Goal: Task Accomplishment & Management: Manage account settings

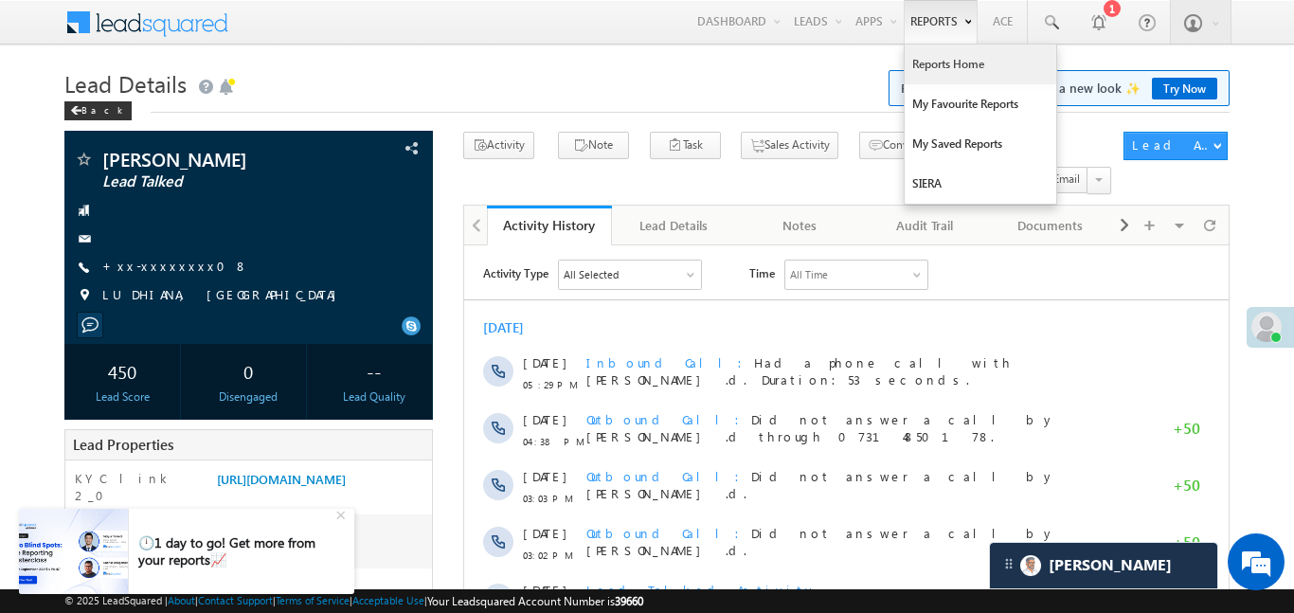
click at [948, 67] on link "Reports Home" at bounding box center [981, 65] width 152 height 40
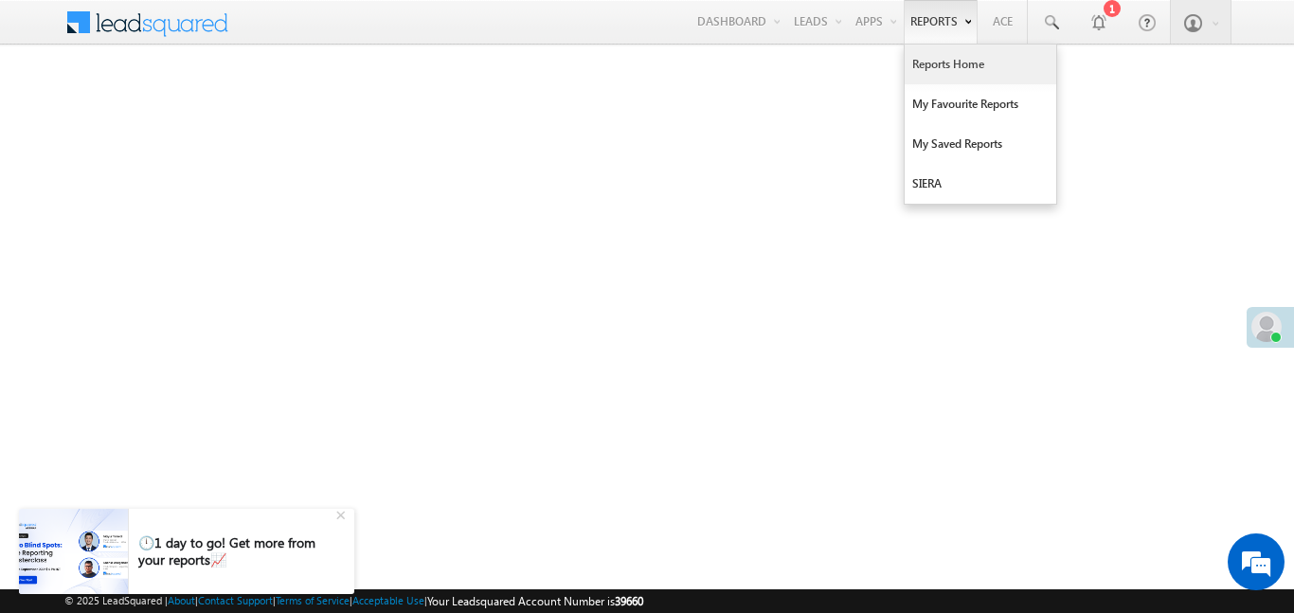
click at [963, 69] on link "Reports Home" at bounding box center [981, 65] width 152 height 40
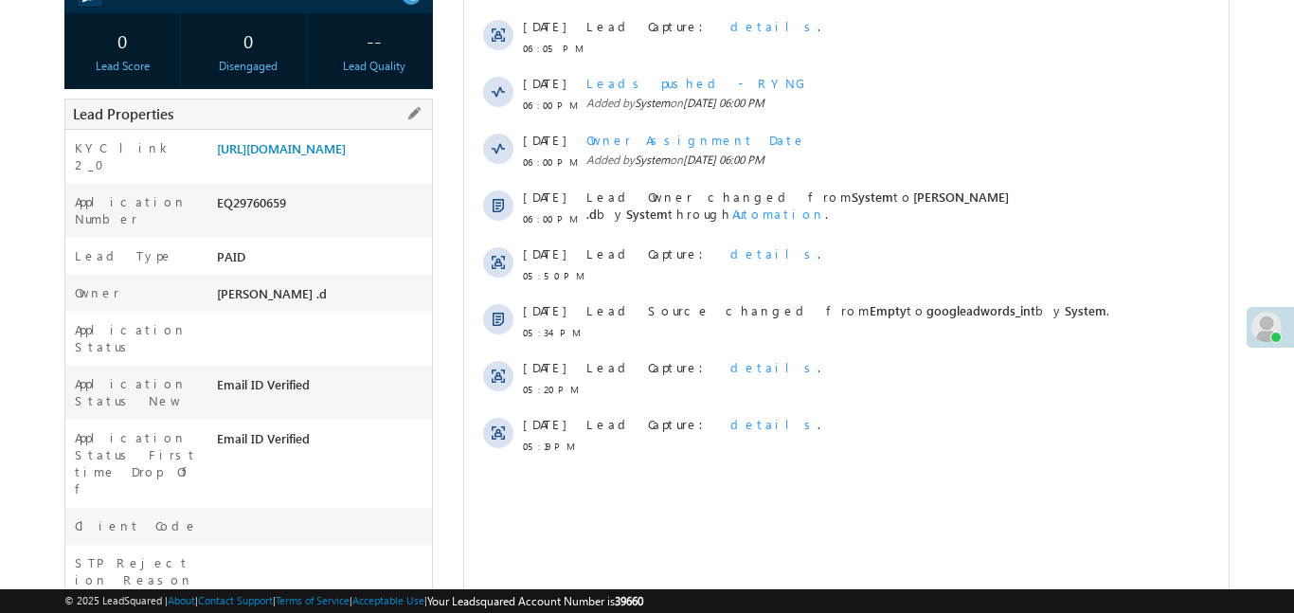
click at [370, 130] on div "KYC link 2_0 https://angelbroking1-pk3em7sa.customui-test.leadsquared.com?leadI…" at bounding box center [248, 157] width 367 height 54
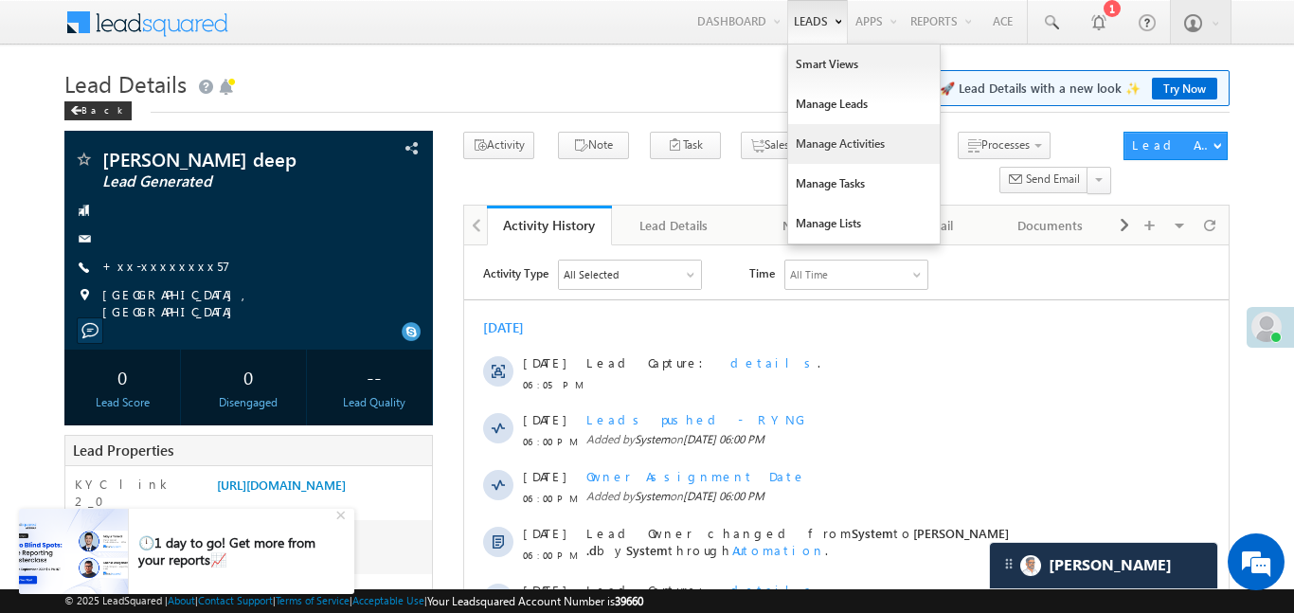
click at [859, 125] on link "Manage Activities" at bounding box center [864, 144] width 152 height 40
click at [855, 93] on link "Manage Leads" at bounding box center [864, 104] width 152 height 40
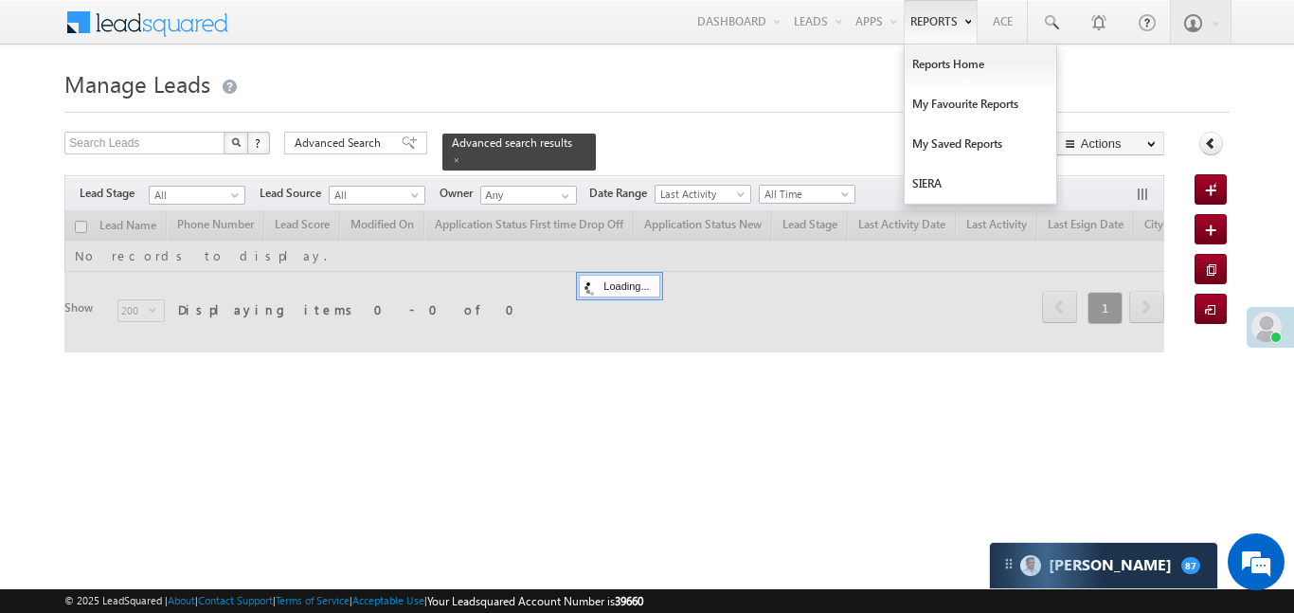
click at [0, 0] on link "Manage Activities" at bounding box center [0, 0] width 0 height 0
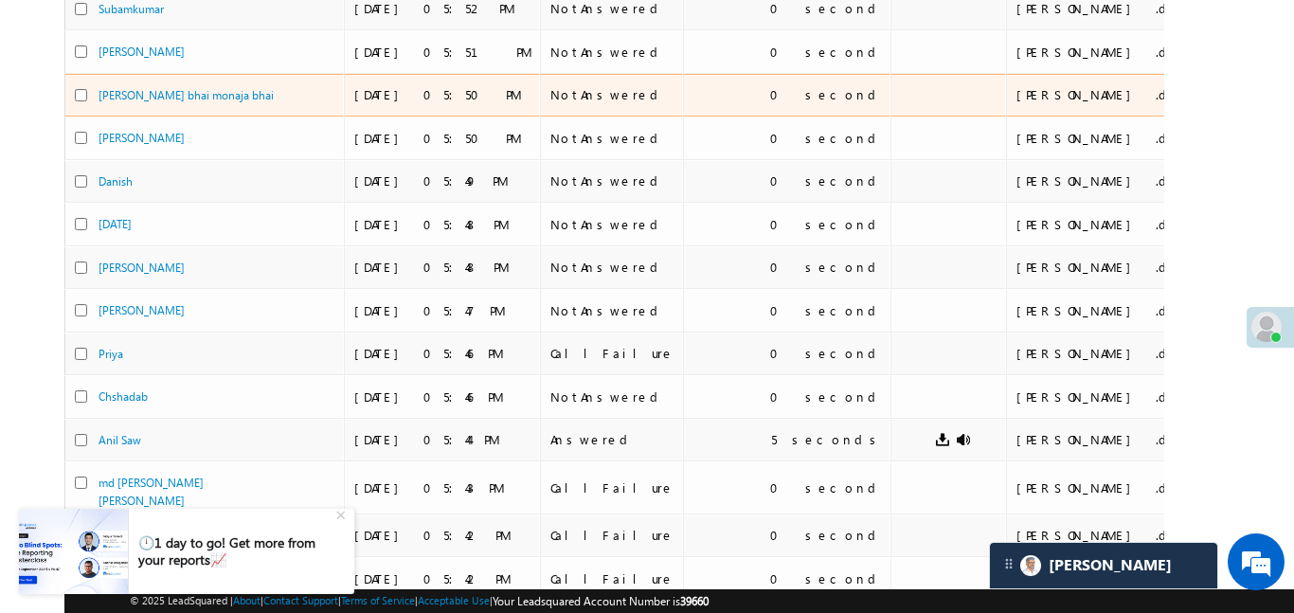
scroll to position [846, 0]
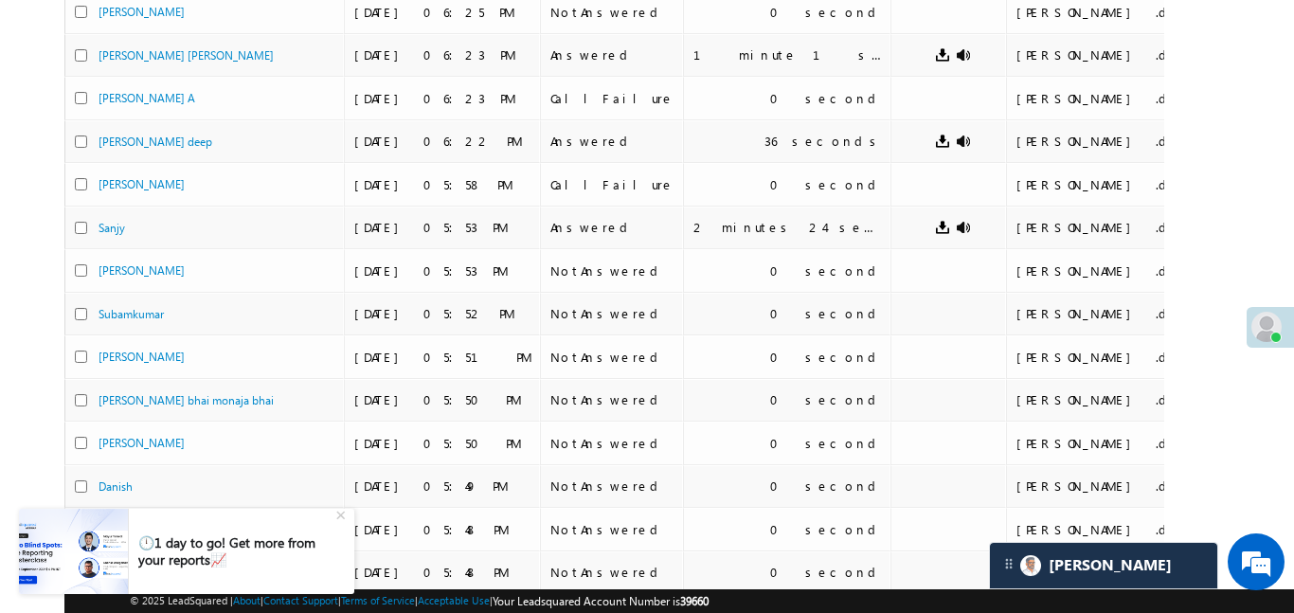
scroll to position [0, 0]
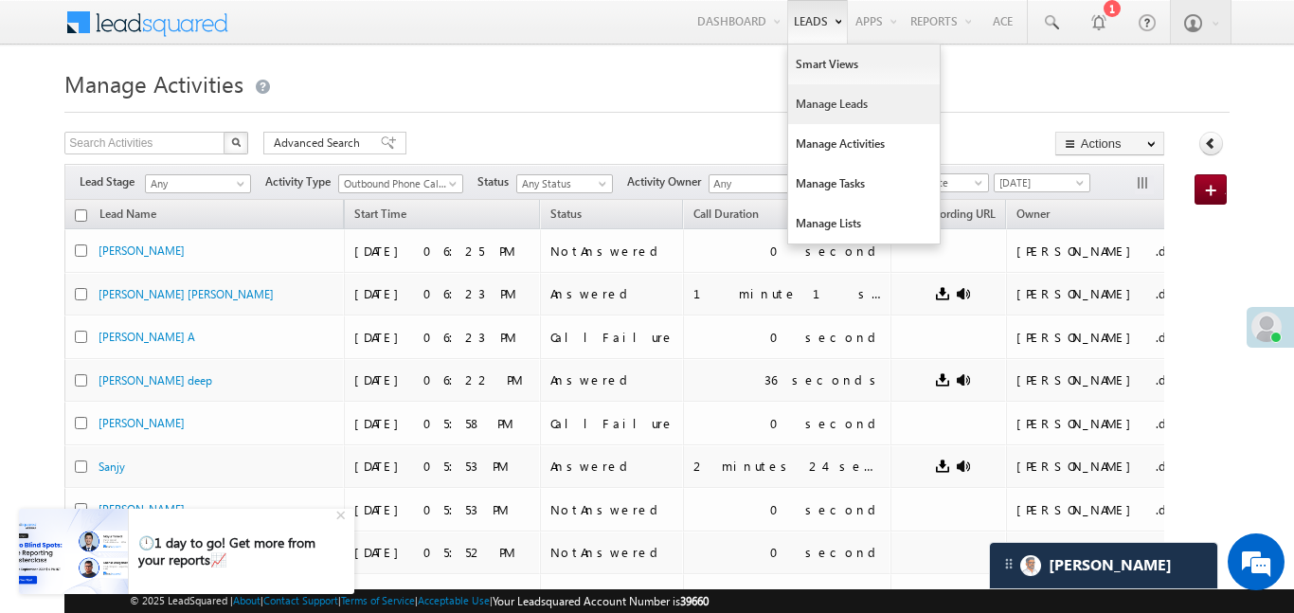
click at [843, 99] on link "Manage Leads" at bounding box center [864, 104] width 152 height 40
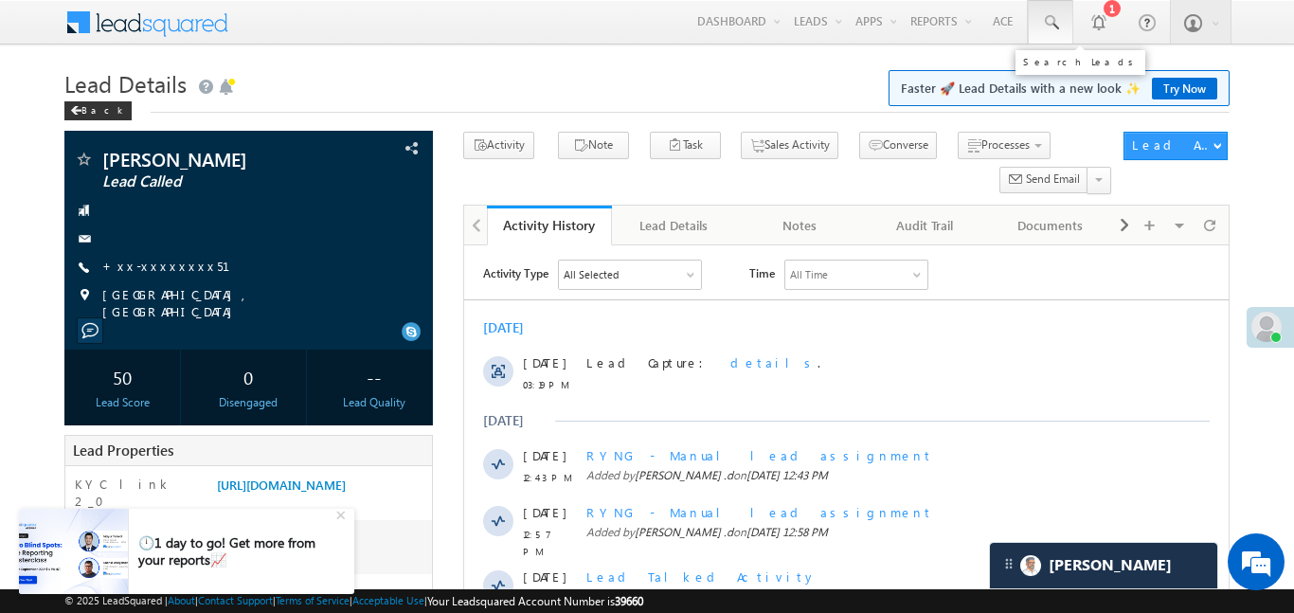
click at [1064, 16] on link at bounding box center [1050, 22] width 45 height 44
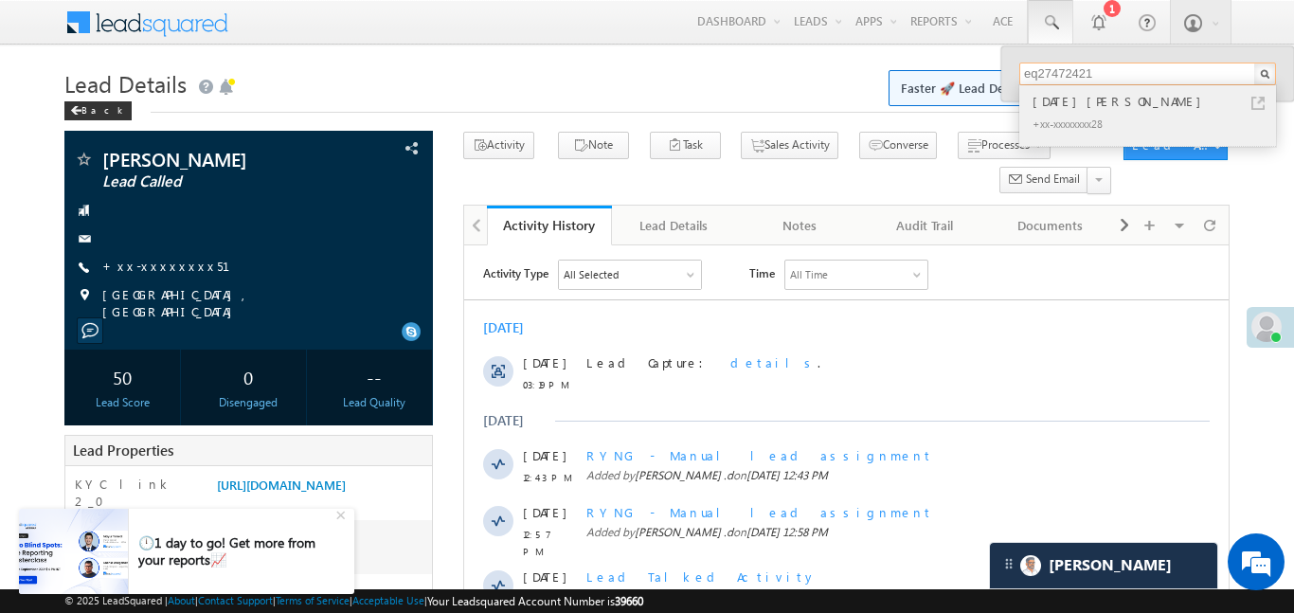
type input "eq27472421"
click at [1066, 99] on div "Raja pathak" at bounding box center [1156, 101] width 254 height 21
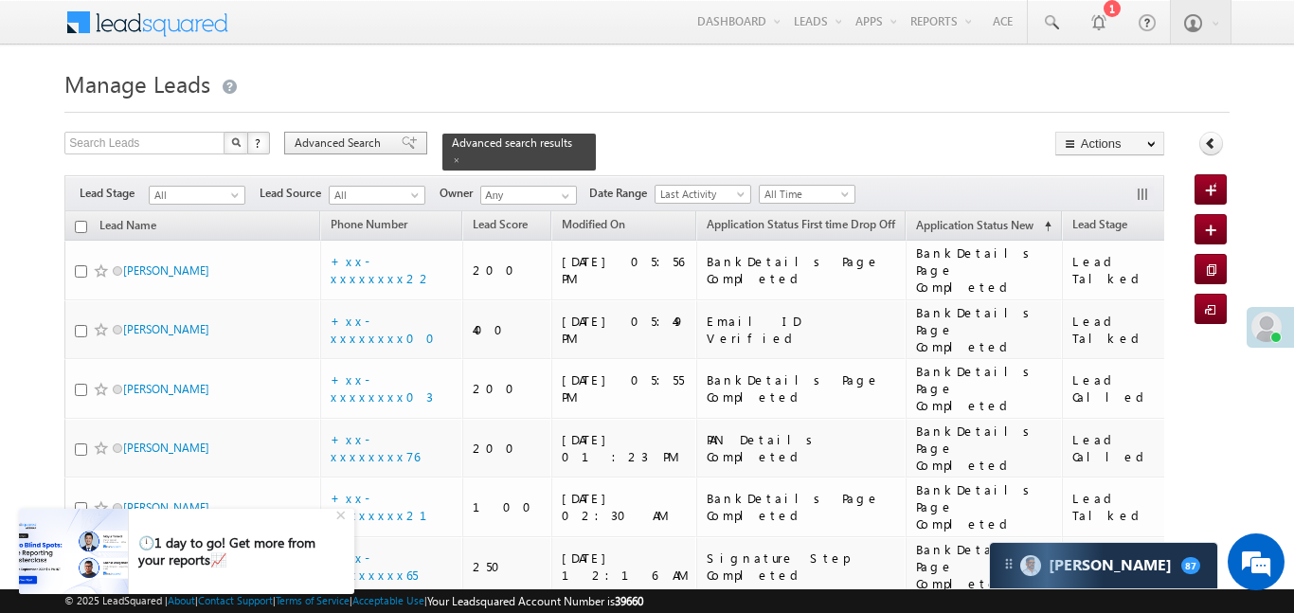
click at [311, 140] on span "Advanced Search" at bounding box center [341, 143] width 92 height 17
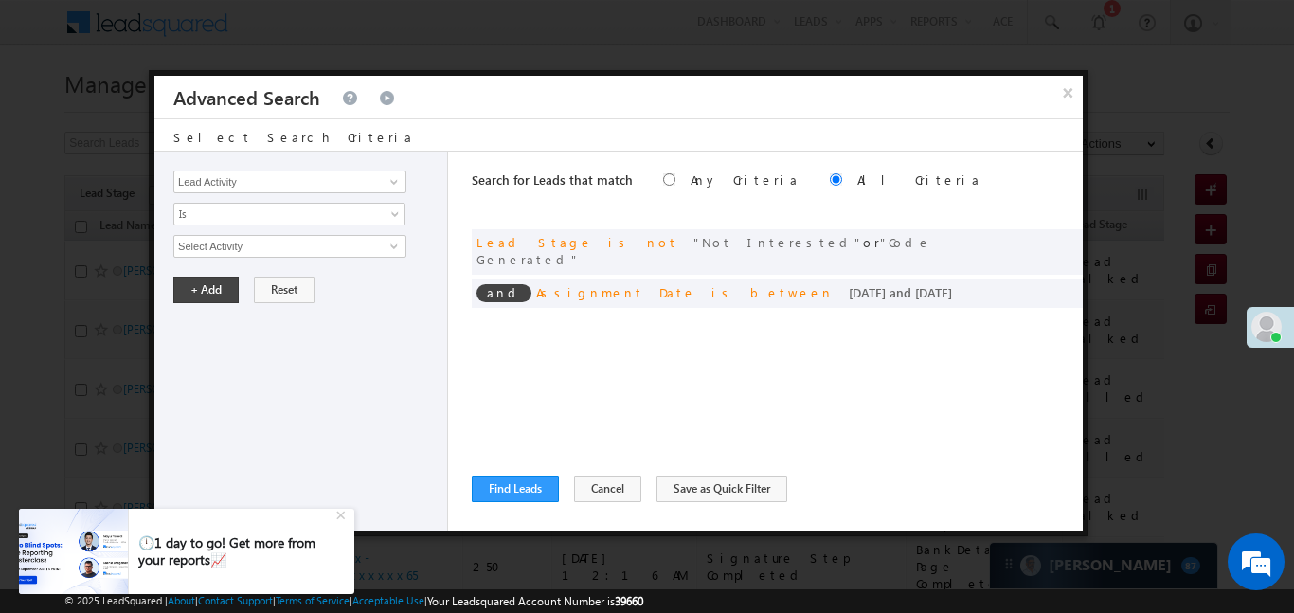
click at [314, 194] on div "Lead Activity Task Sales Group Prospect Id WA Last Message Timestamp 4th Day Di…" at bounding box center [301, 341] width 294 height 379
click at [1048, 234] on div at bounding box center [1055, 242] width 45 height 17
click at [1060, 234] on div at bounding box center [1055, 242] width 45 height 17
click at [0, 0] on span at bounding box center [0, 0] width 0 height 0
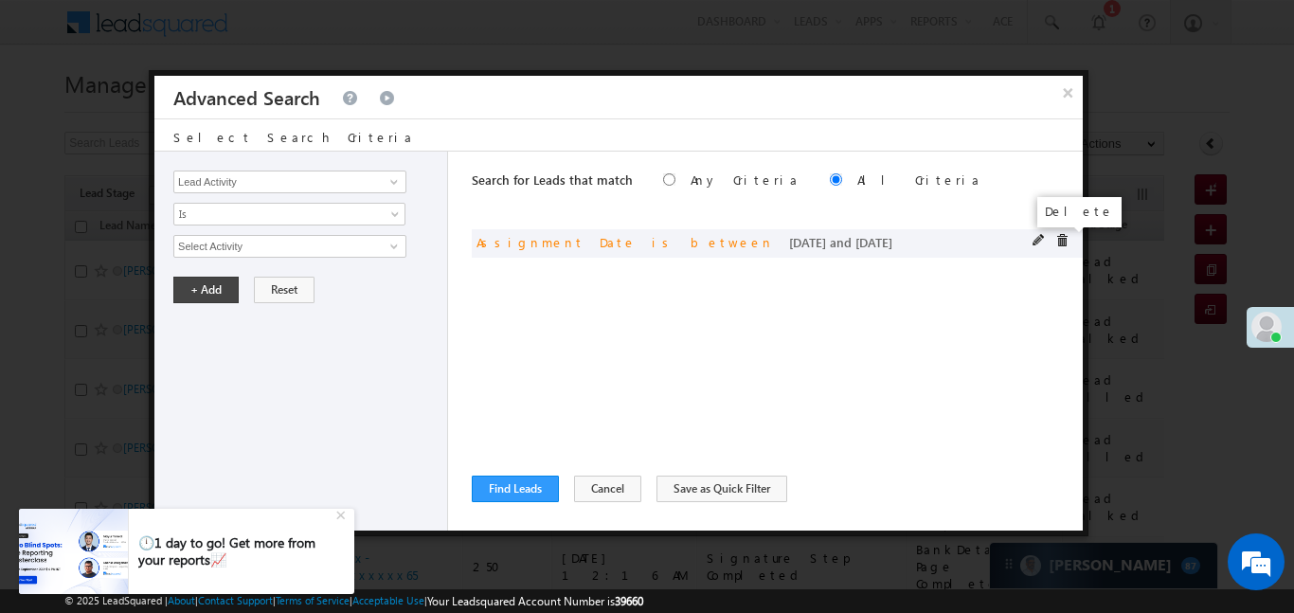
click at [1063, 242] on span at bounding box center [1061, 240] width 13 height 13
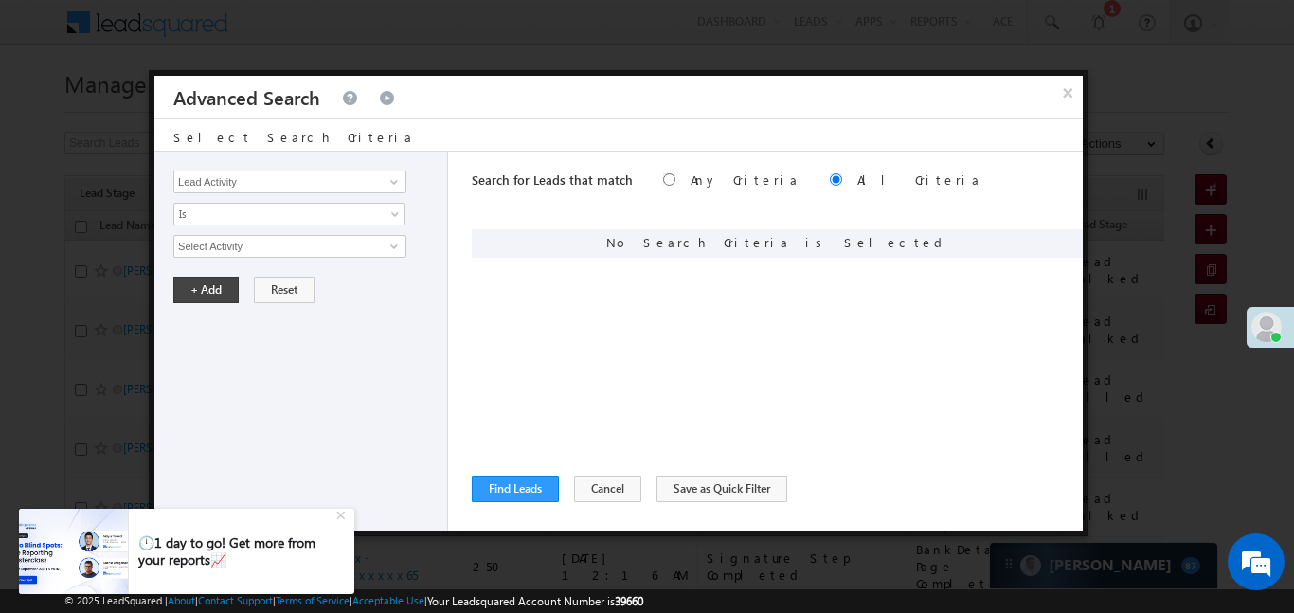
click at [303, 164] on div "Lead Activity Task Sales Group Prospect Id WA Last Message Timestamp 4th Day Di…" at bounding box center [301, 341] width 294 height 379
click at [308, 200] on div "Lead Activity Task Sales Group Prospect Id WA Last Message Timestamp 4th Day Di…" at bounding box center [301, 341] width 294 height 379
click at [322, 189] on input "Lead Activity" at bounding box center [289, 182] width 233 height 23
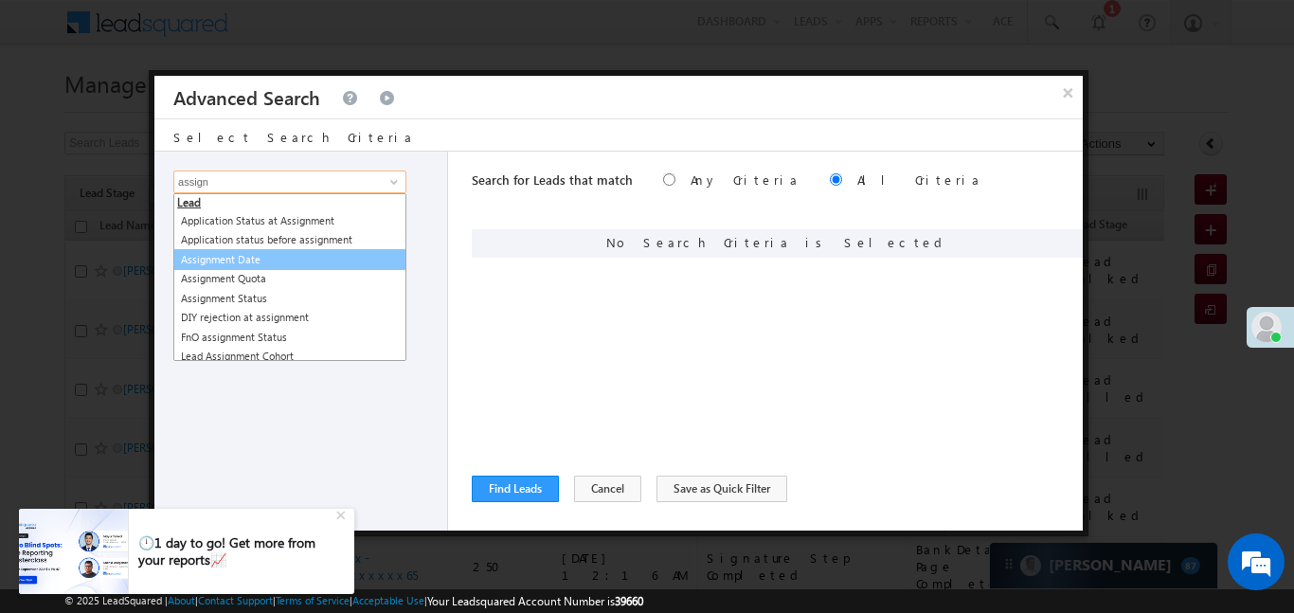
click at [279, 252] on link "Assignment Date" at bounding box center [289, 260] width 233 height 22
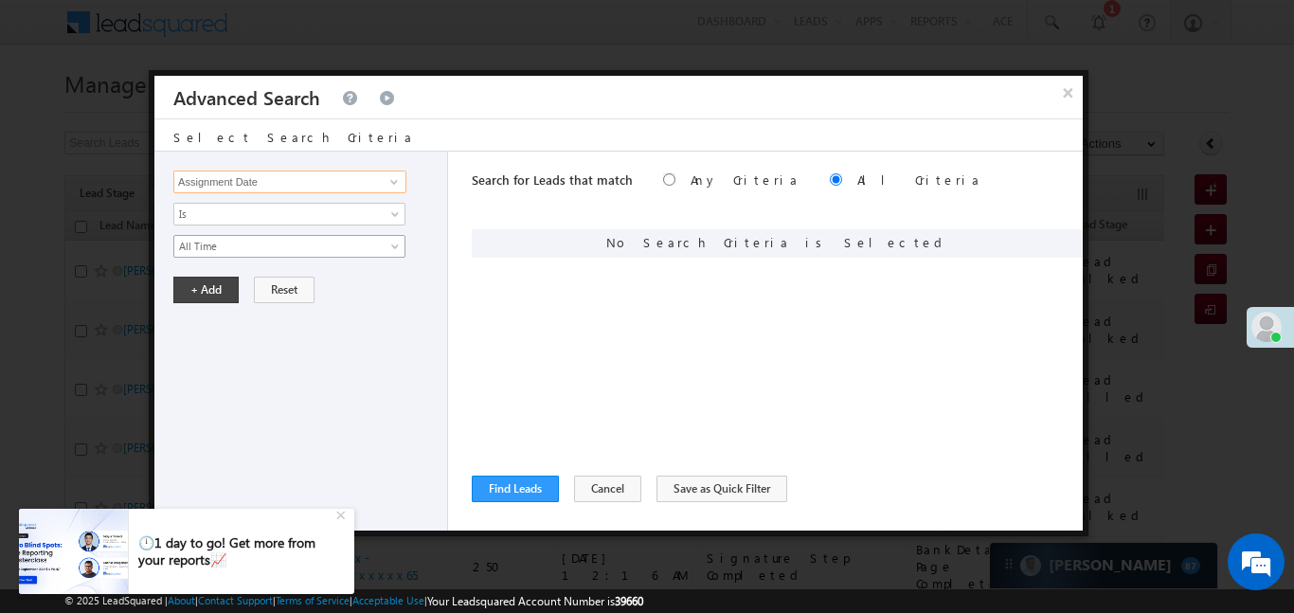
type input "Assignment Date"
click at [259, 236] on link "All Time" at bounding box center [289, 246] width 232 height 23
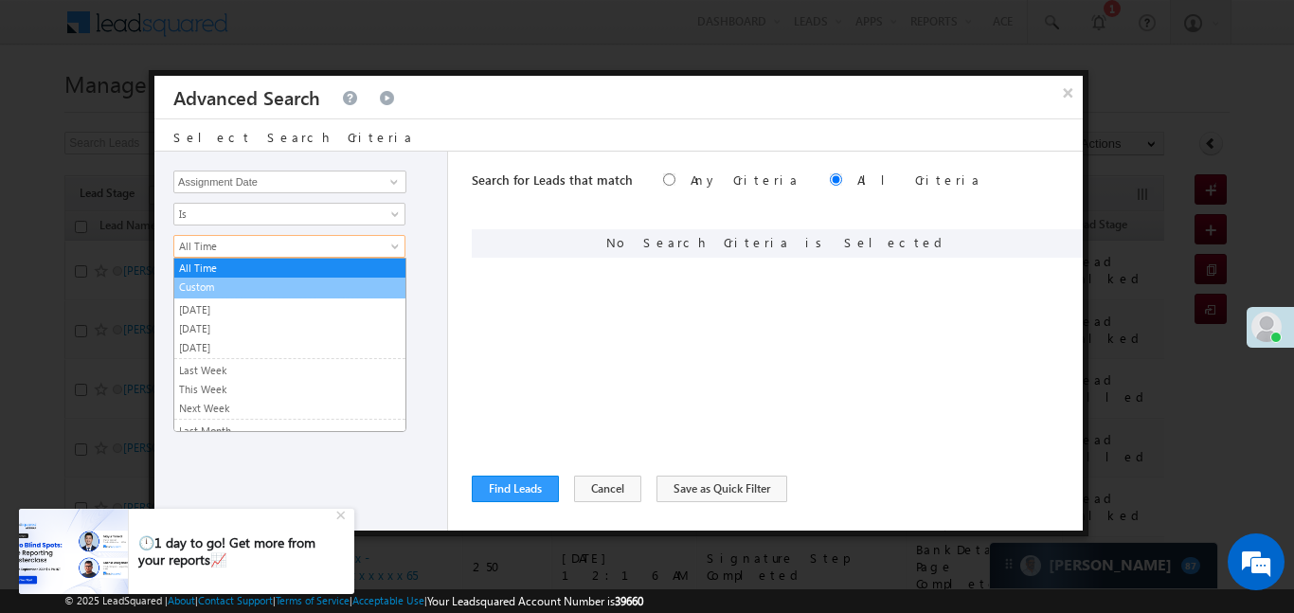
click at [224, 283] on link "Custom" at bounding box center [289, 287] width 231 height 17
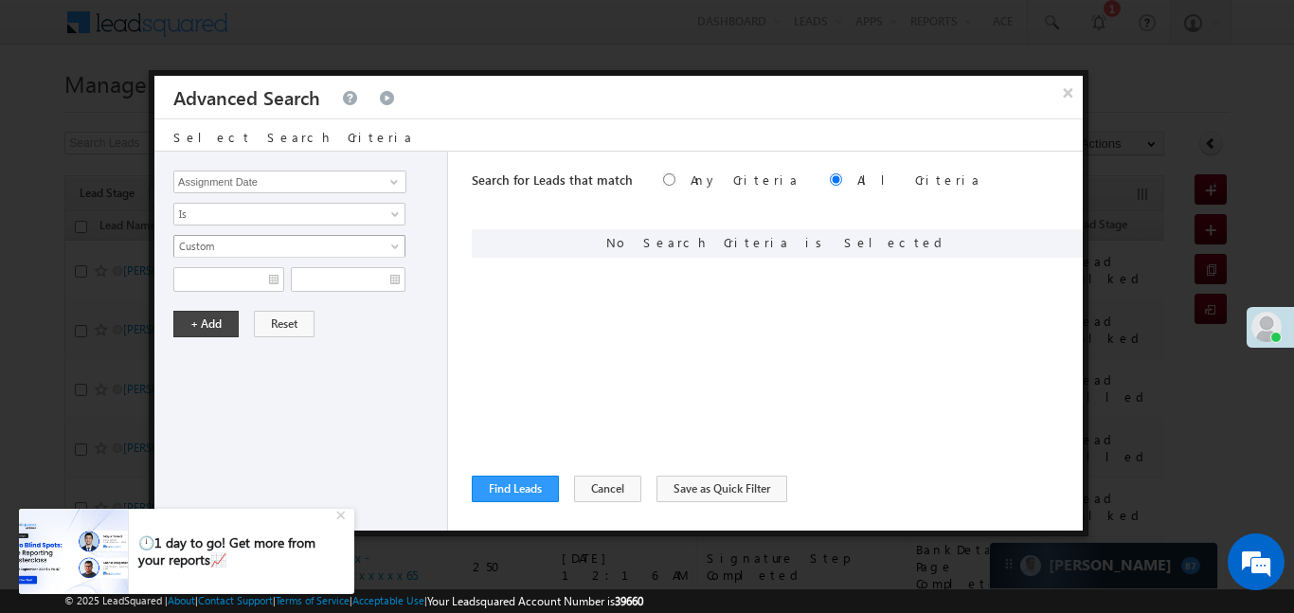
click at [225, 249] on span "Custom" at bounding box center [277, 246] width 206 height 17
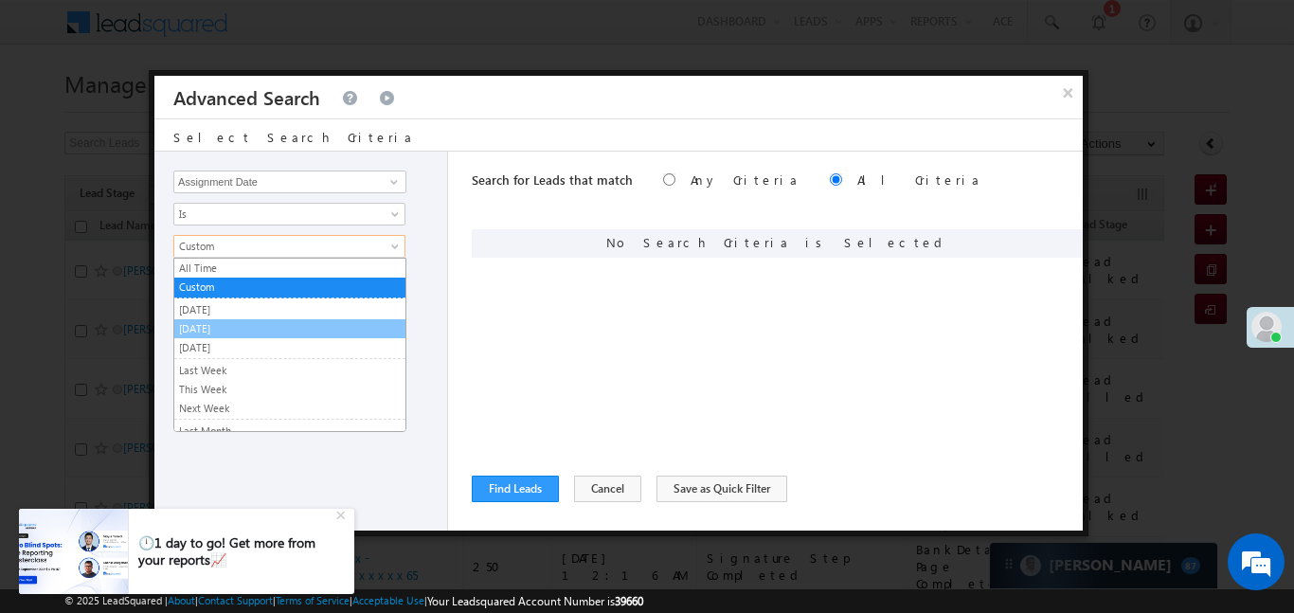
click at [212, 330] on link "[DATE]" at bounding box center [289, 328] width 231 height 17
click at [216, 311] on button "+ Add" at bounding box center [205, 324] width 65 height 27
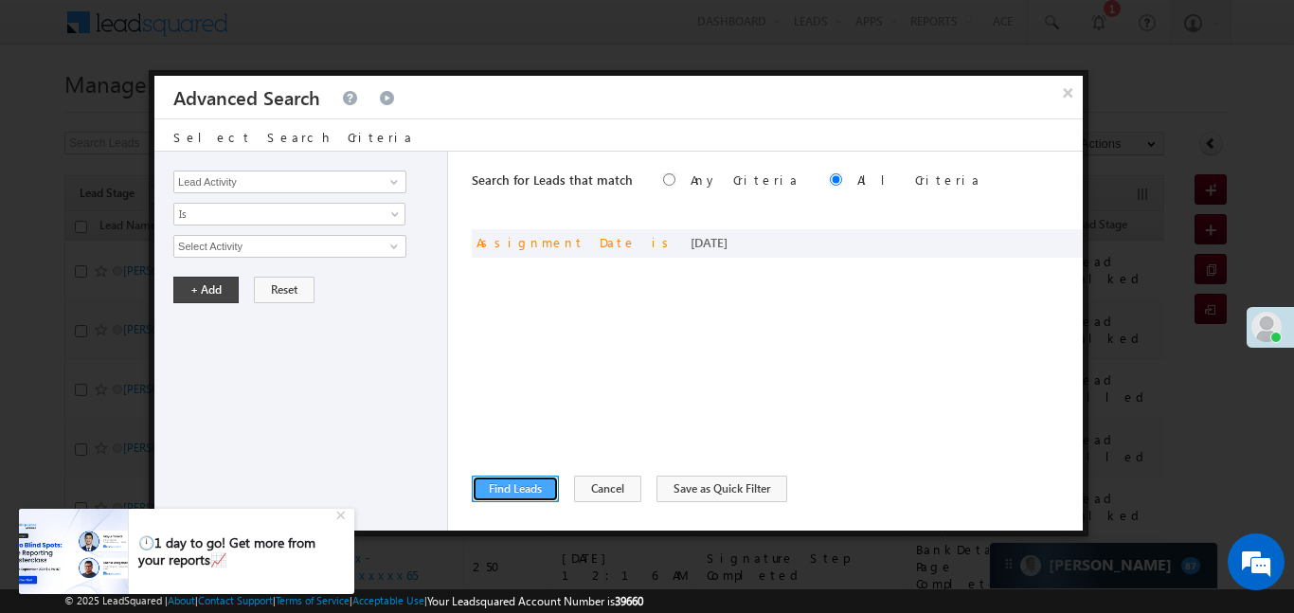
click at [533, 493] on button "Find Leads" at bounding box center [515, 489] width 87 height 27
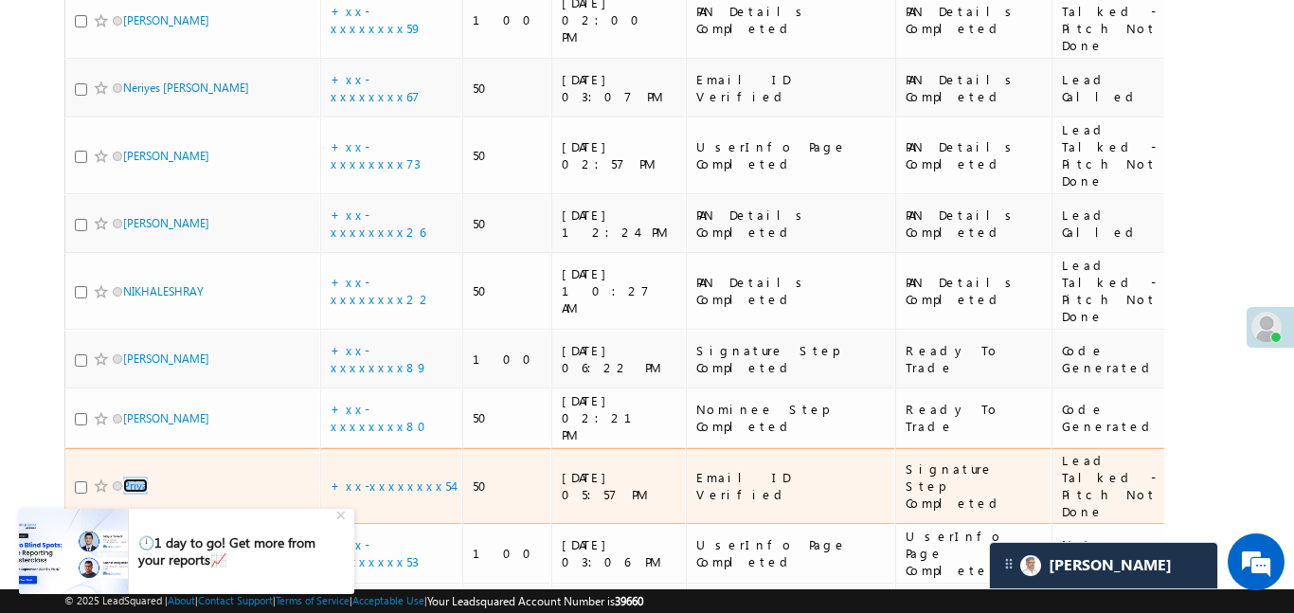
scroll to position [1467, 0]
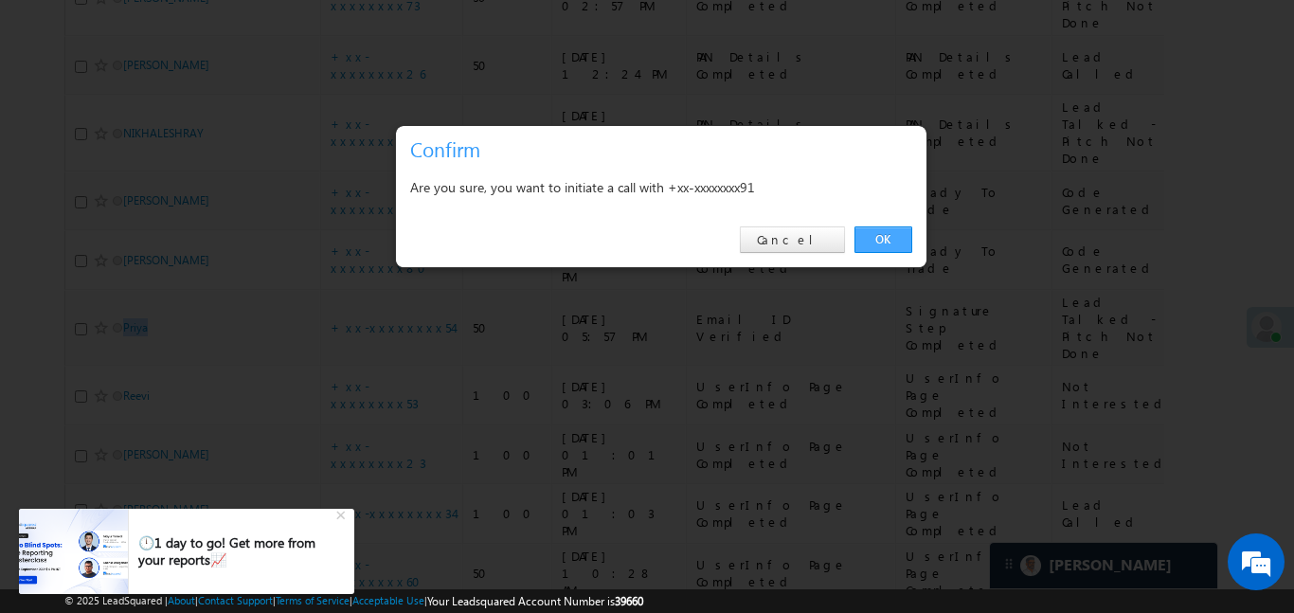
click at [891, 231] on link "OK" at bounding box center [884, 239] width 58 height 27
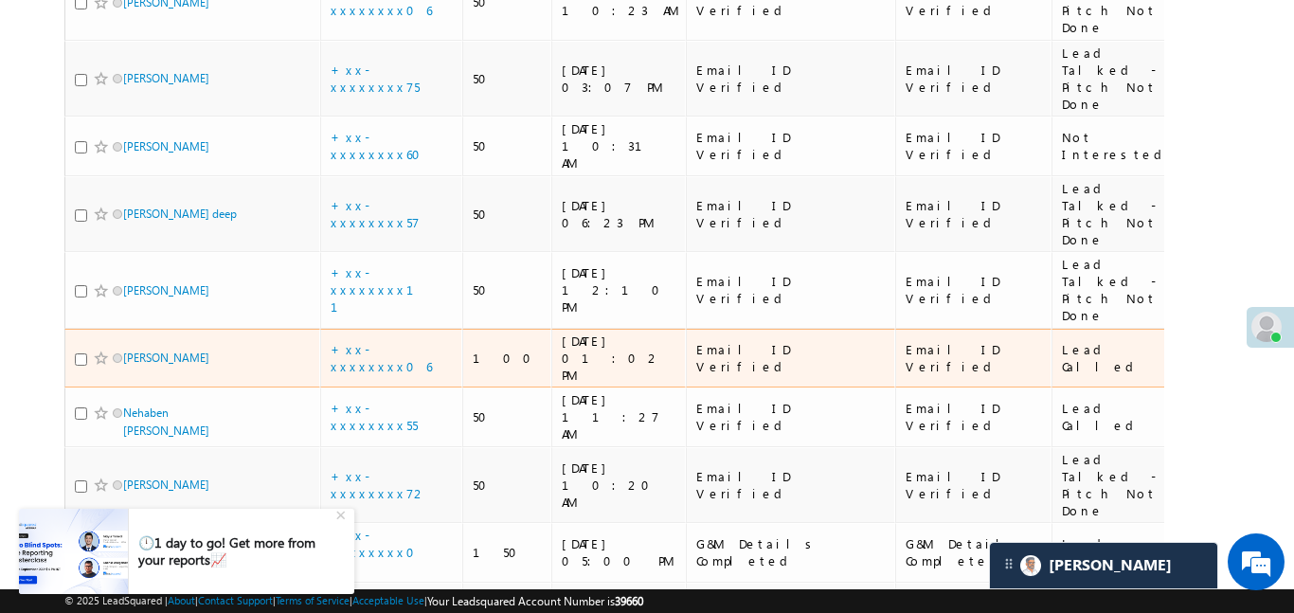
scroll to position [1519, 0]
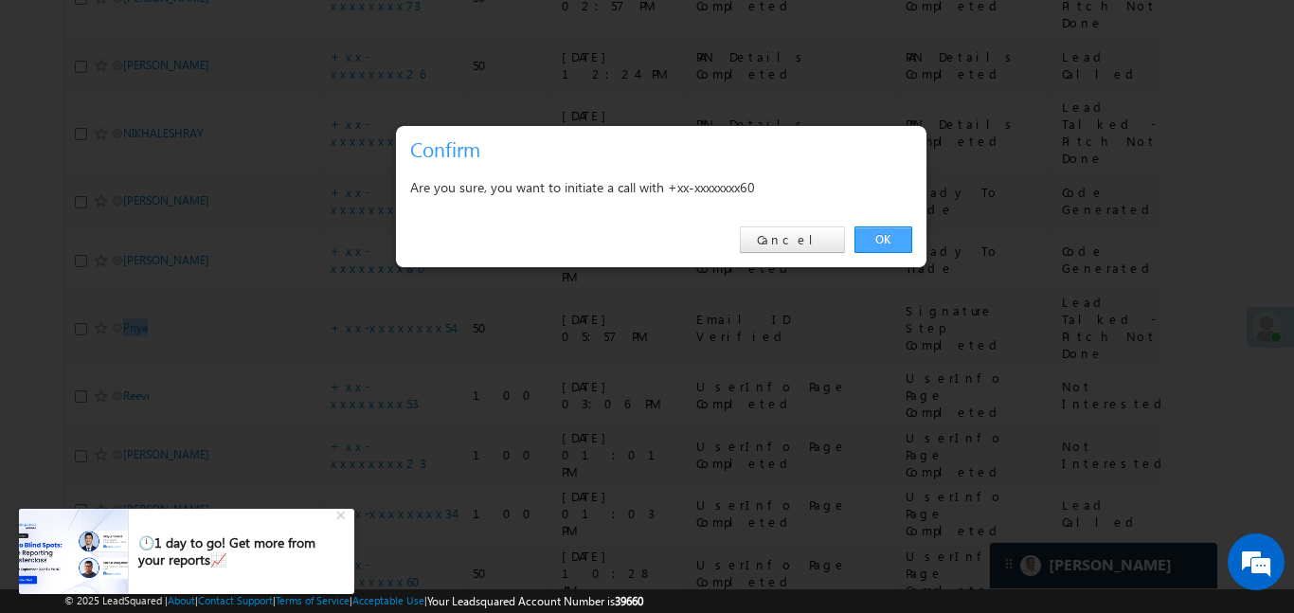
click at [890, 243] on link "OK" at bounding box center [884, 239] width 58 height 27
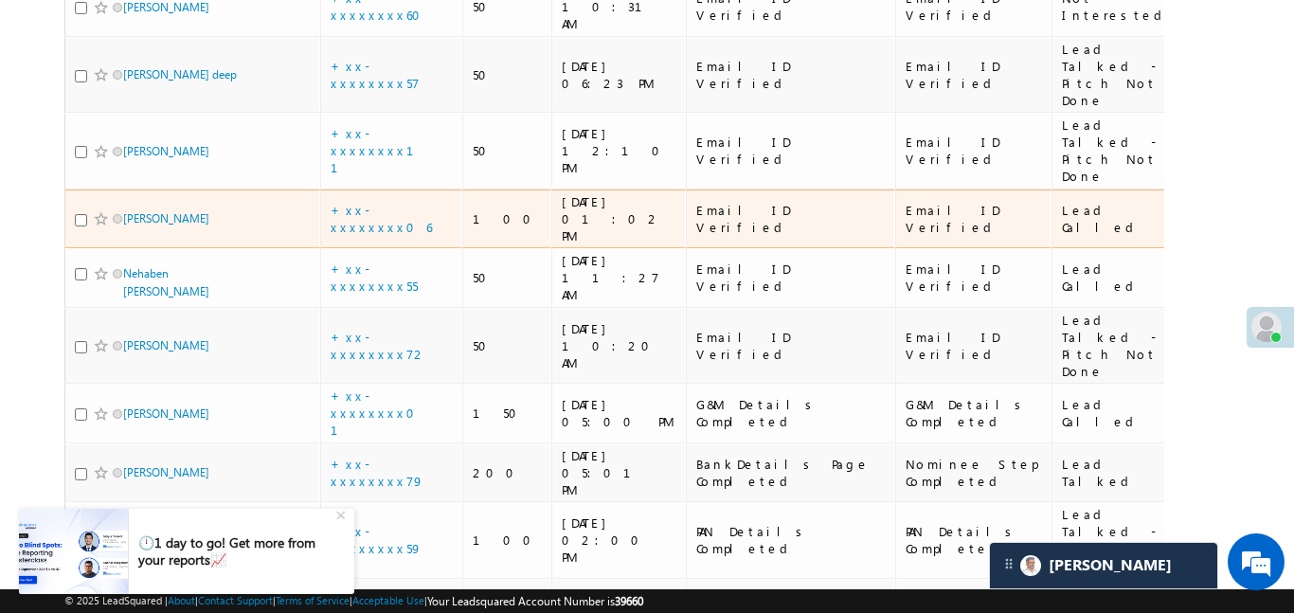
scroll to position [662, 0]
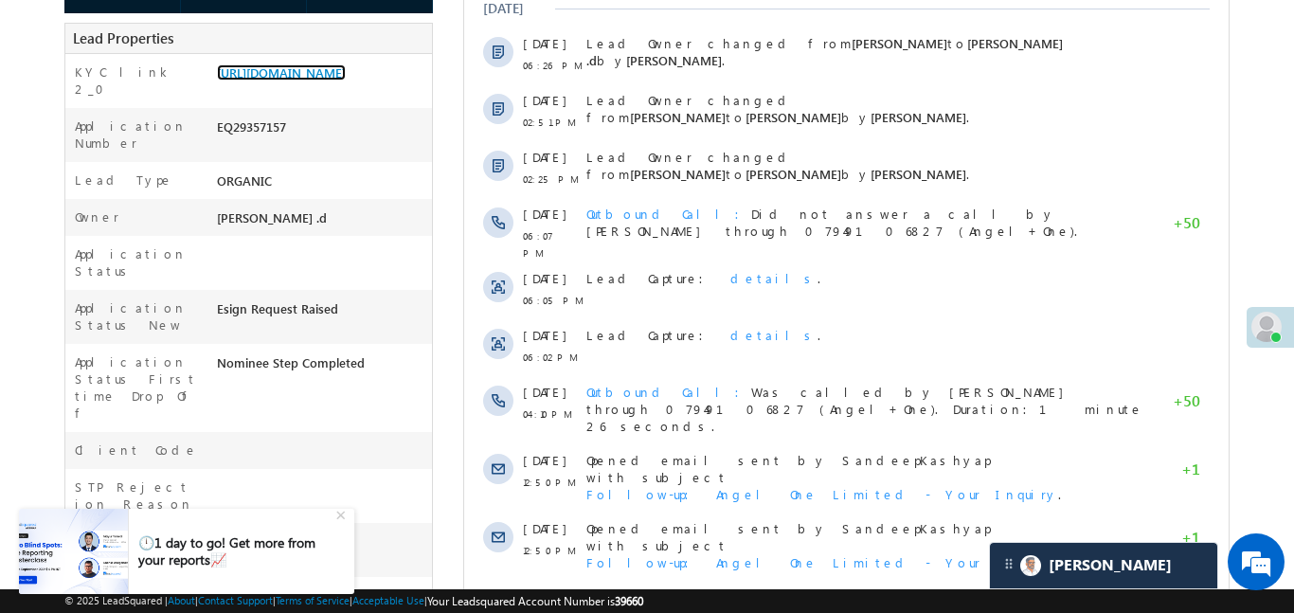
scroll to position [171, 0]
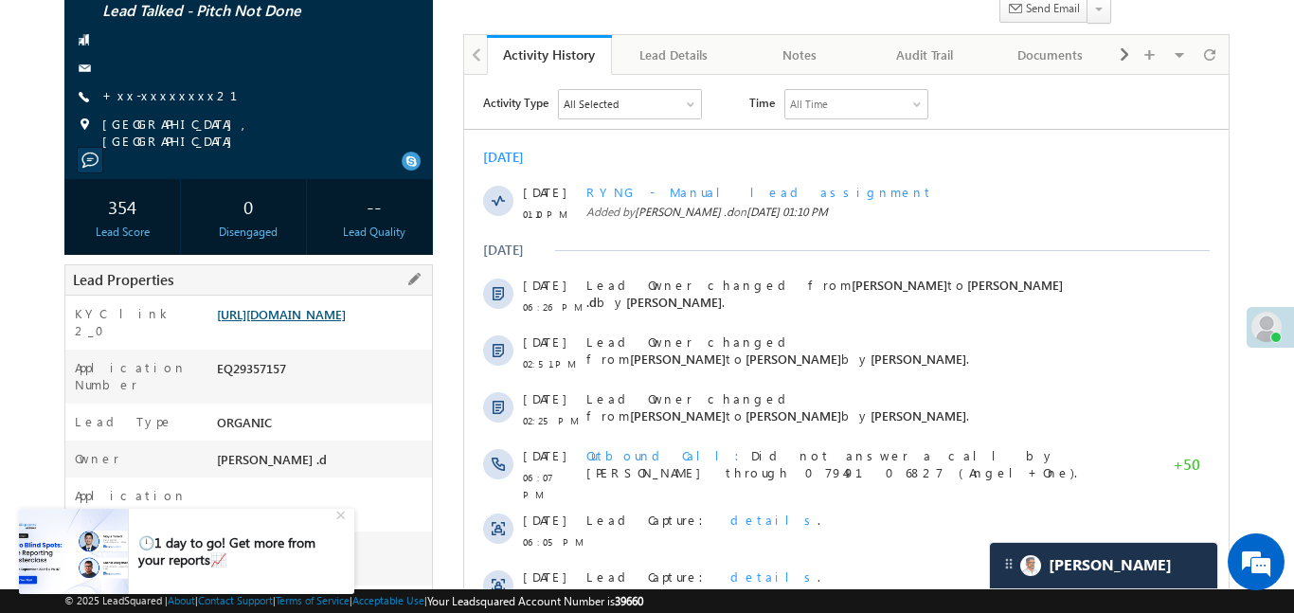
click at [346, 322] on link "https://angelbroking1-pk3em7sa.customui-test.leadsquared.com?leadId=34b0ab4f-50…" at bounding box center [281, 314] width 129 height 16
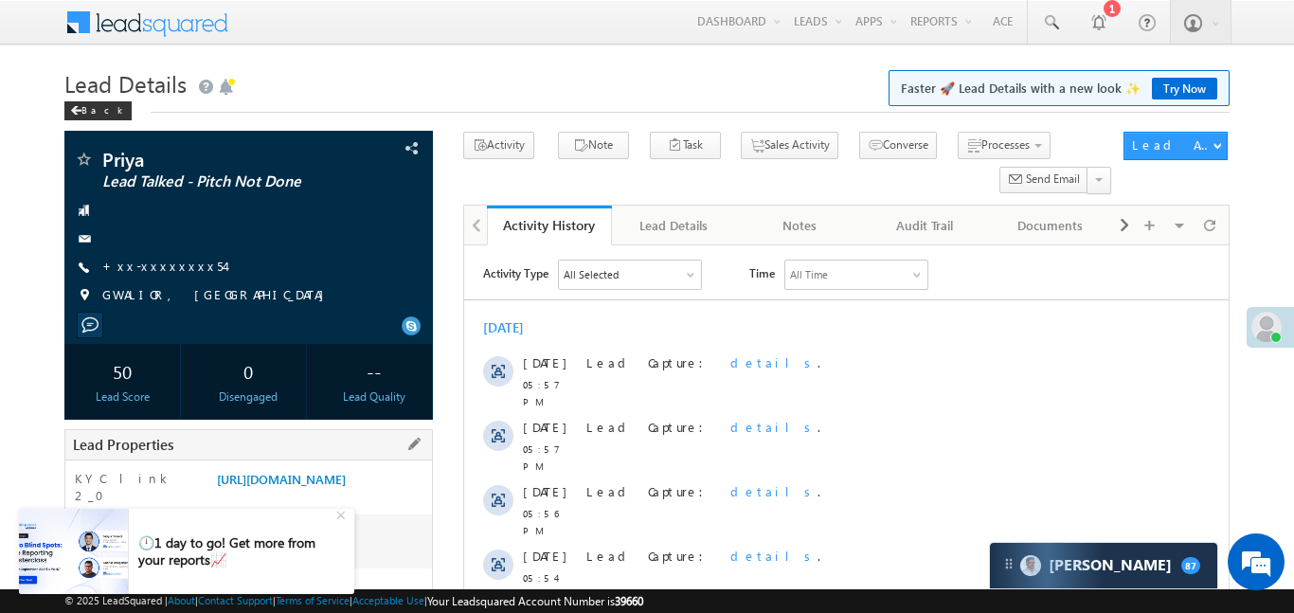
scroll to position [20, 0]
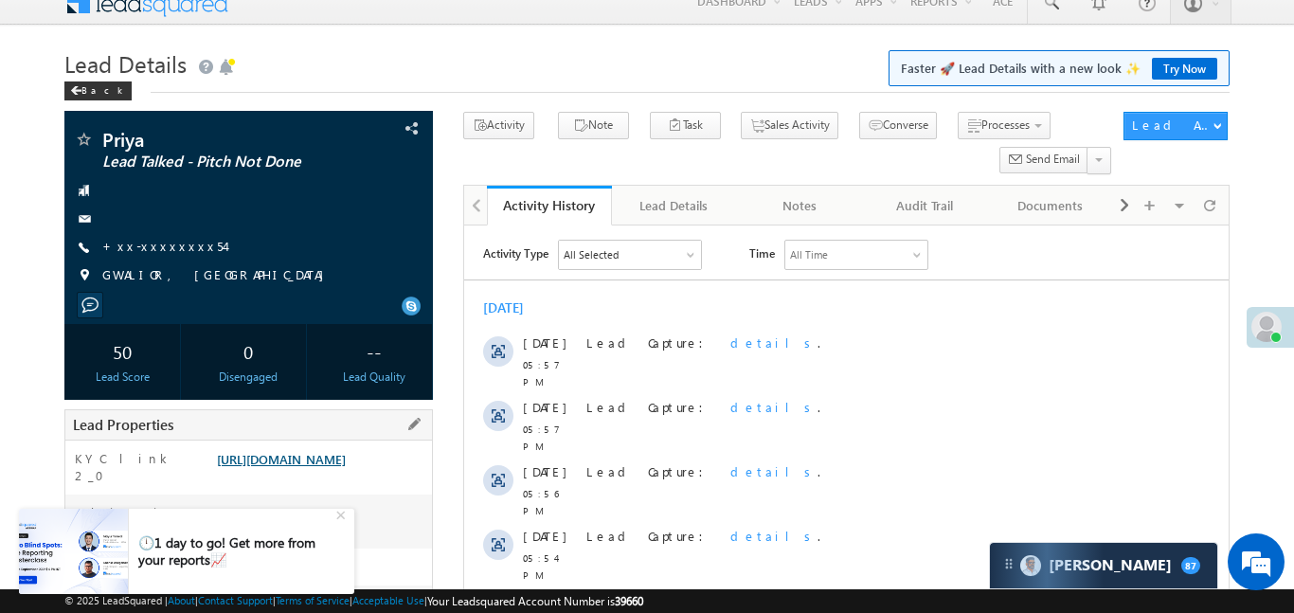
click at [297, 465] on link "https://angelbroking1-pk3em7sa.customui-test.leadsquared.com?leadId=ae34272e-f7…" at bounding box center [281, 459] width 129 height 16
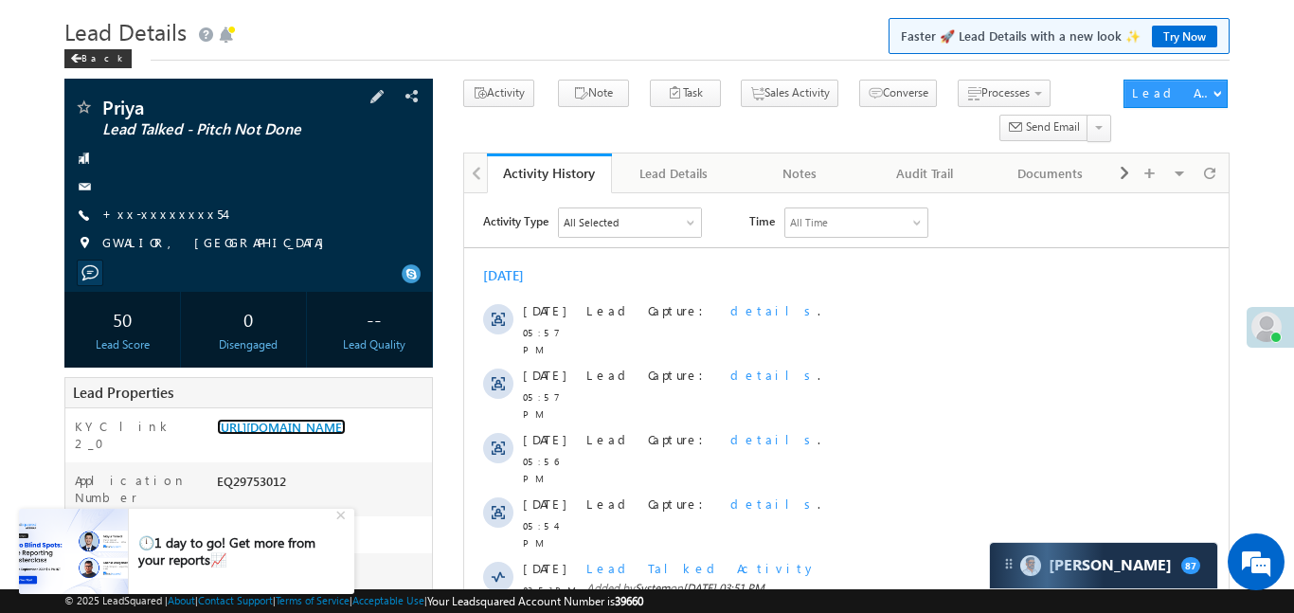
scroll to position [0, 0]
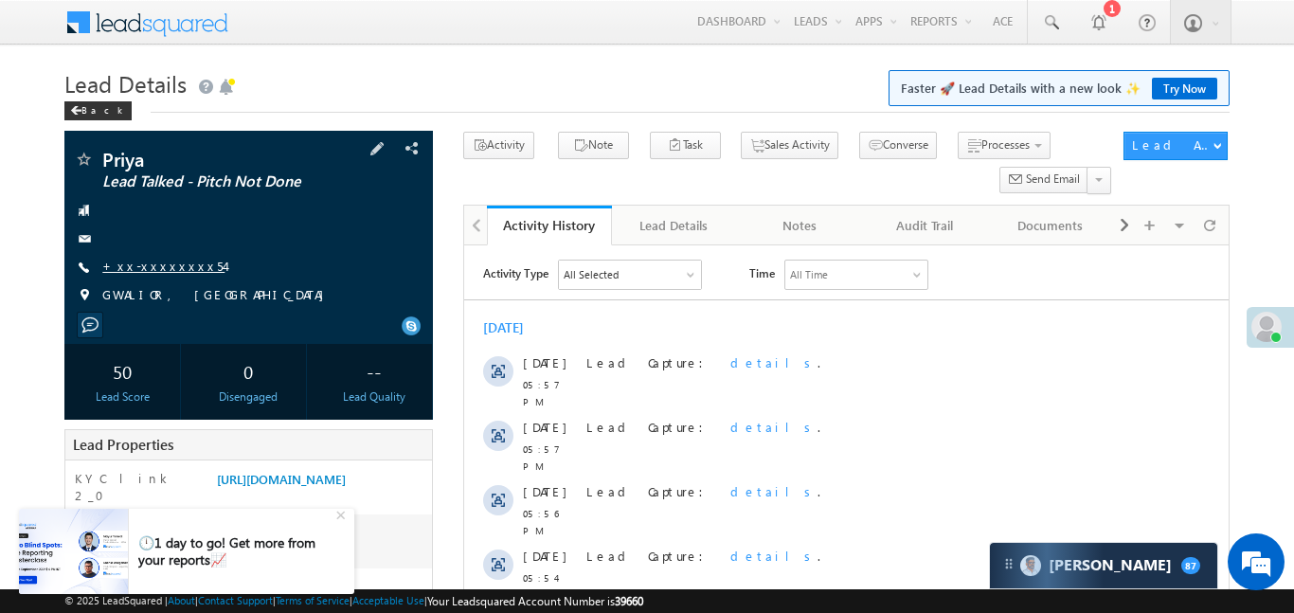
click at [148, 260] on link "+xx-xxxxxxxx54" at bounding box center [163, 266] width 122 height 16
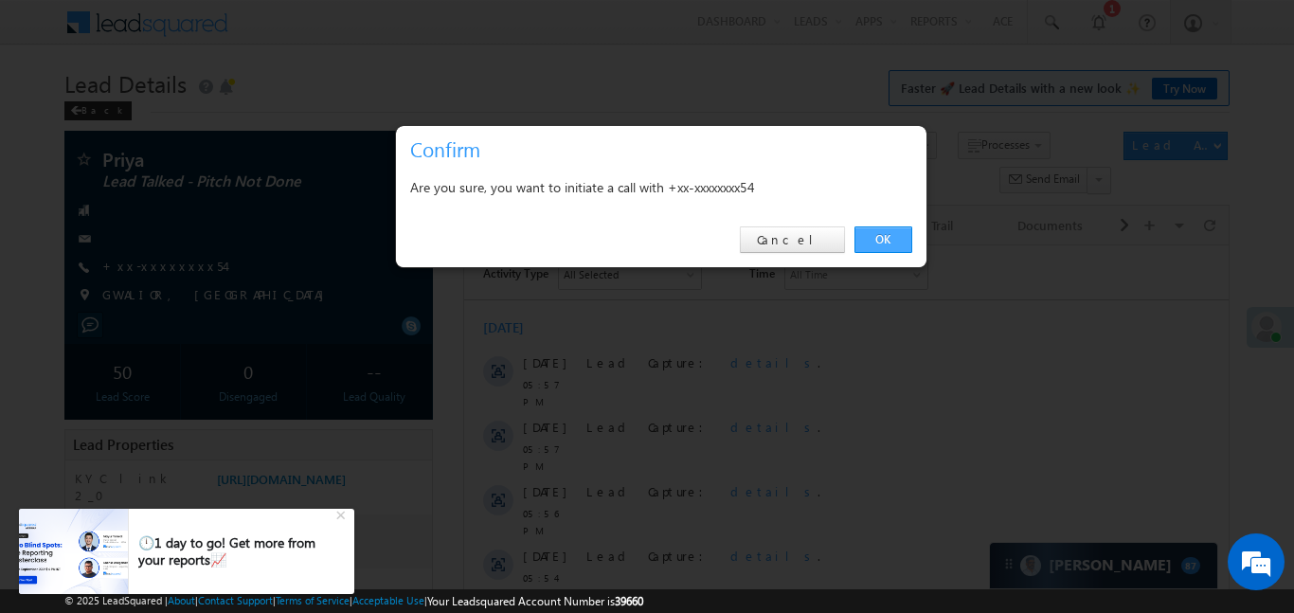
click at [886, 243] on link "OK" at bounding box center [884, 239] width 58 height 27
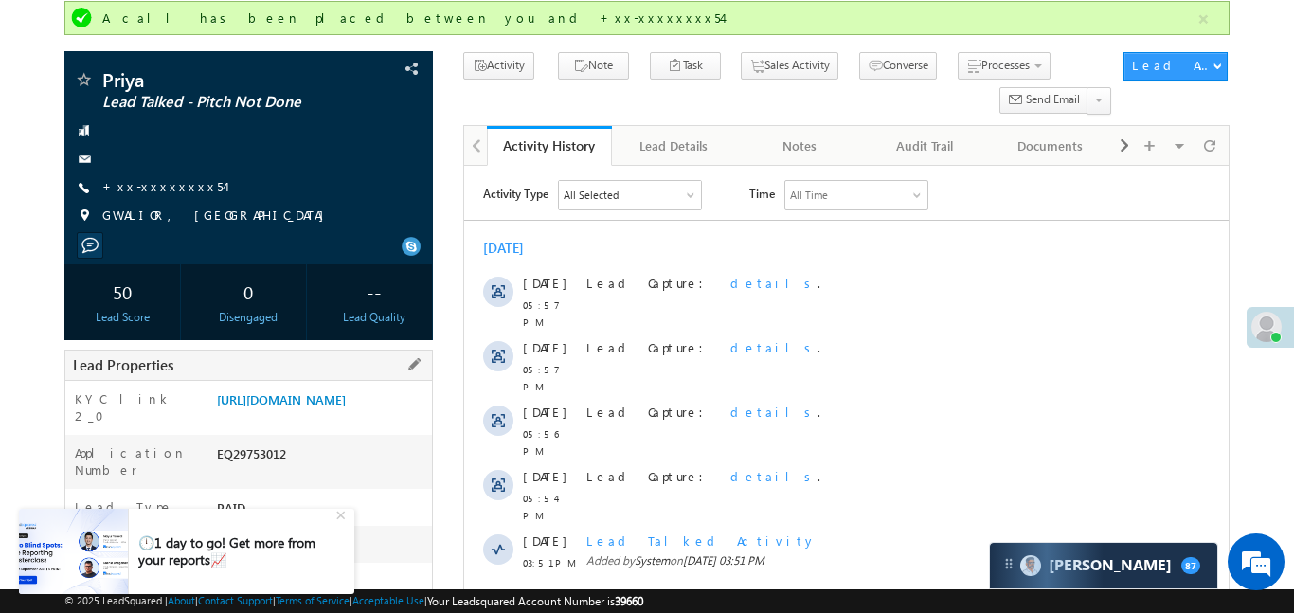
scroll to position [153, 0]
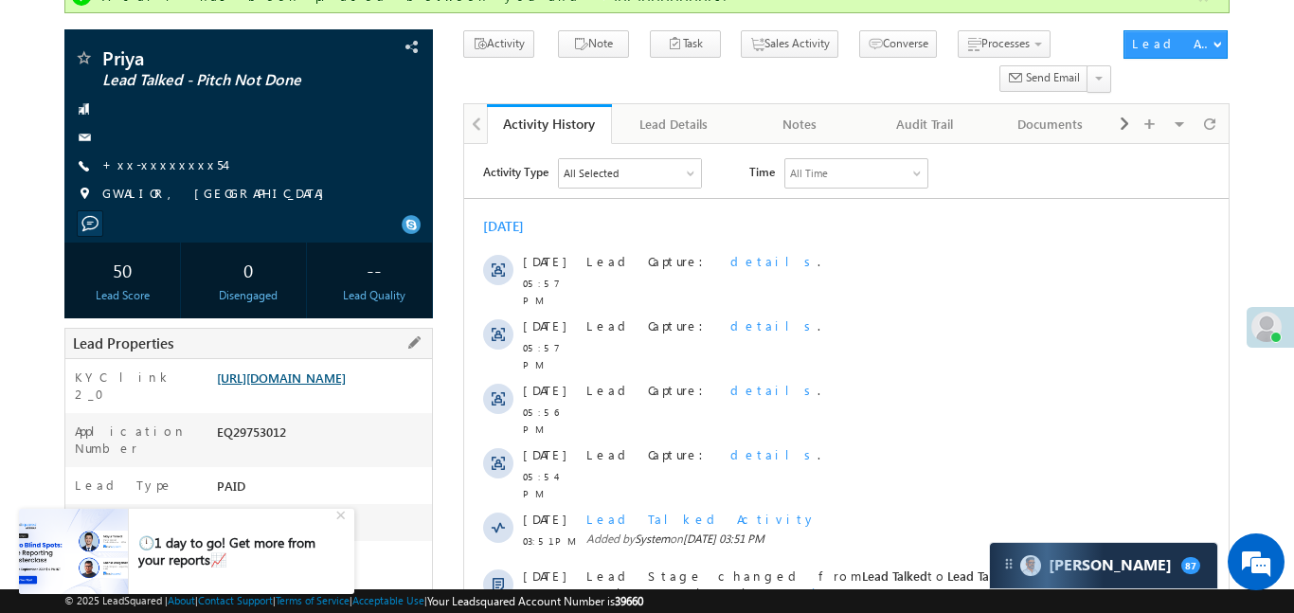
click at [328, 386] on link "https://angelbroking1-pk3em7sa.customui-test.leadsquared.com?leadId=ae34272e-f7…" at bounding box center [281, 377] width 129 height 16
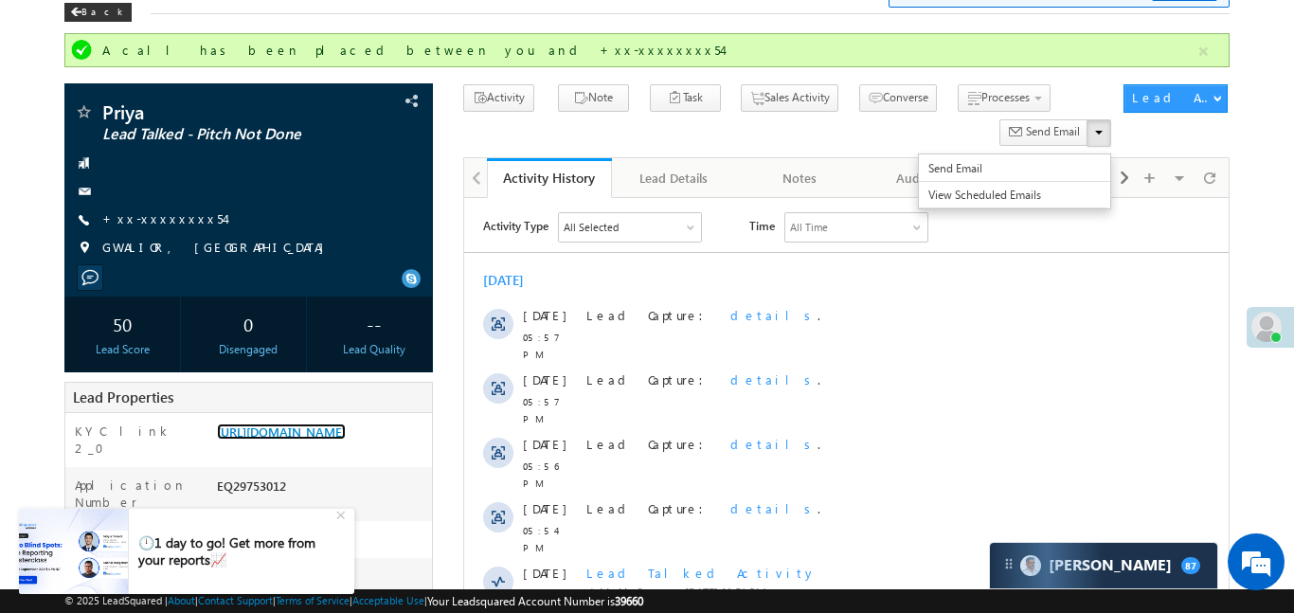
scroll to position [0, 0]
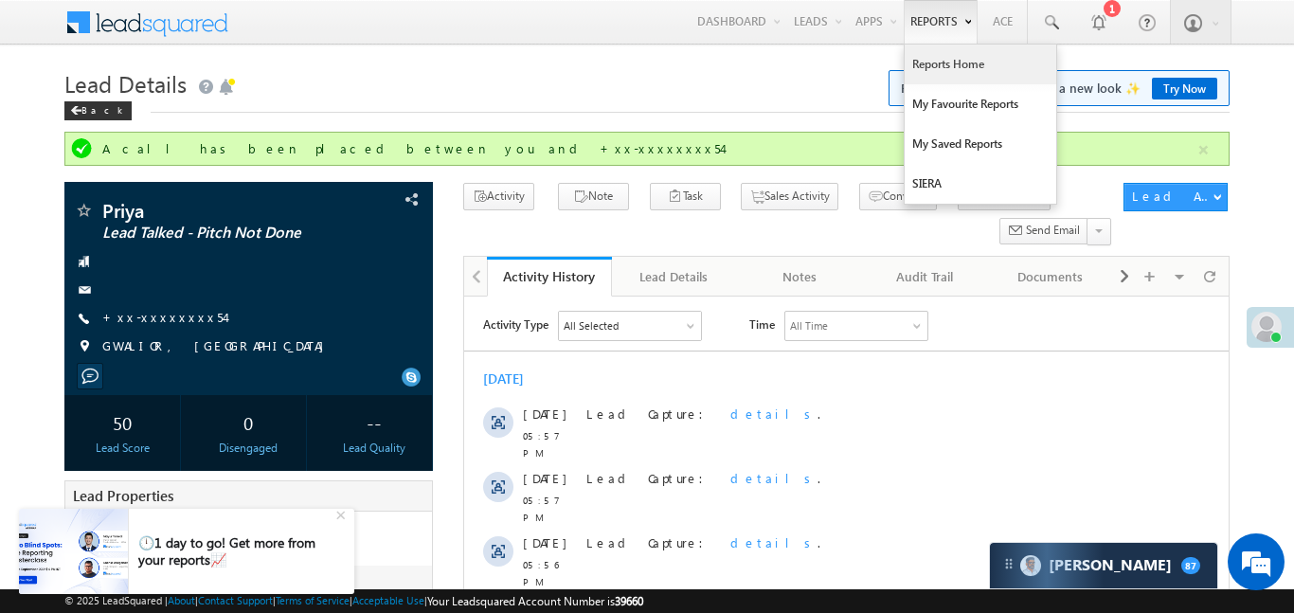
click at [952, 64] on link "Reports Home" at bounding box center [981, 65] width 152 height 40
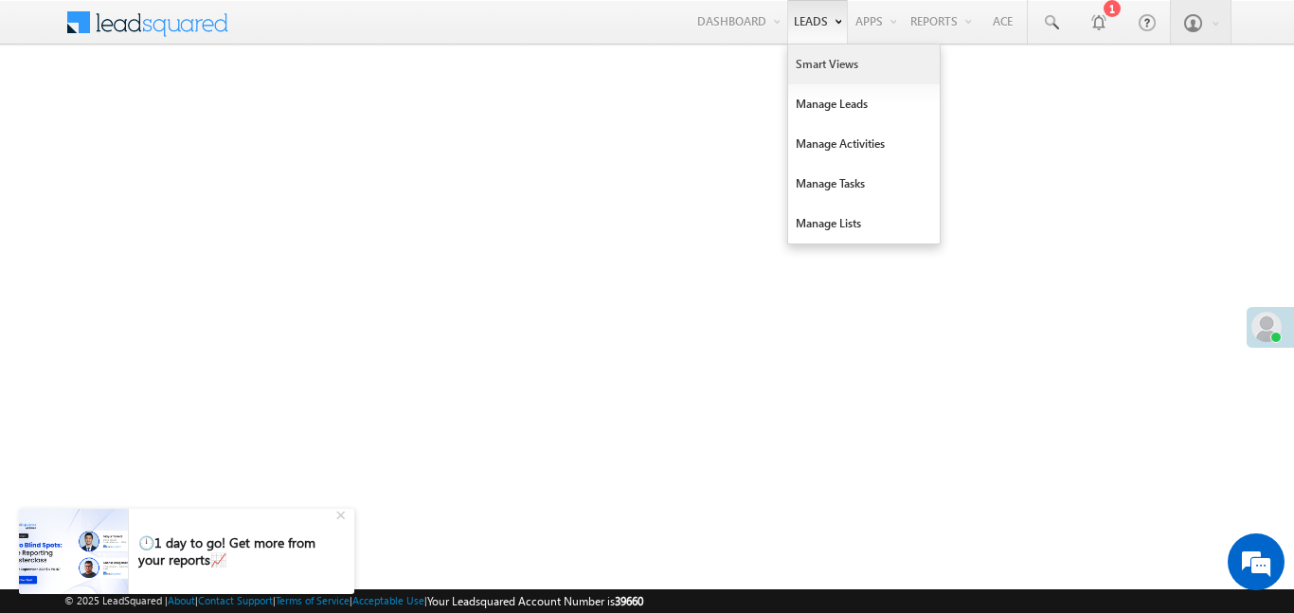
click at [837, 56] on link "Smart Views" at bounding box center [864, 65] width 152 height 40
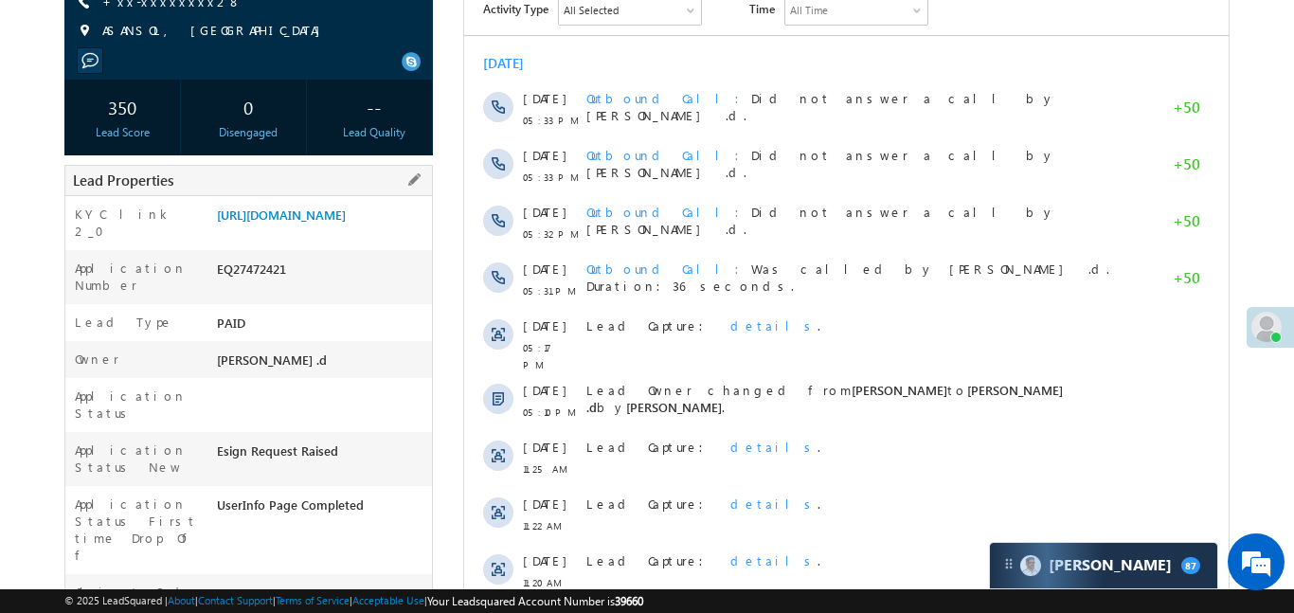
scroll to position [320, 0]
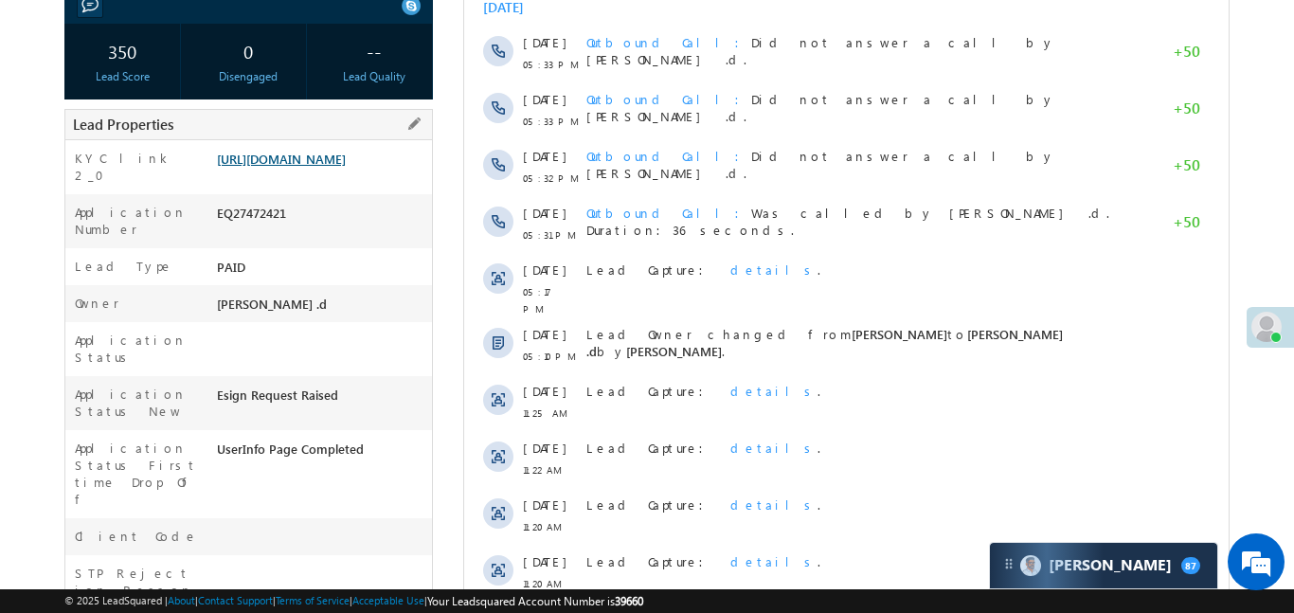
click at [345, 167] on link "[URL][DOMAIN_NAME]" at bounding box center [281, 159] width 129 height 16
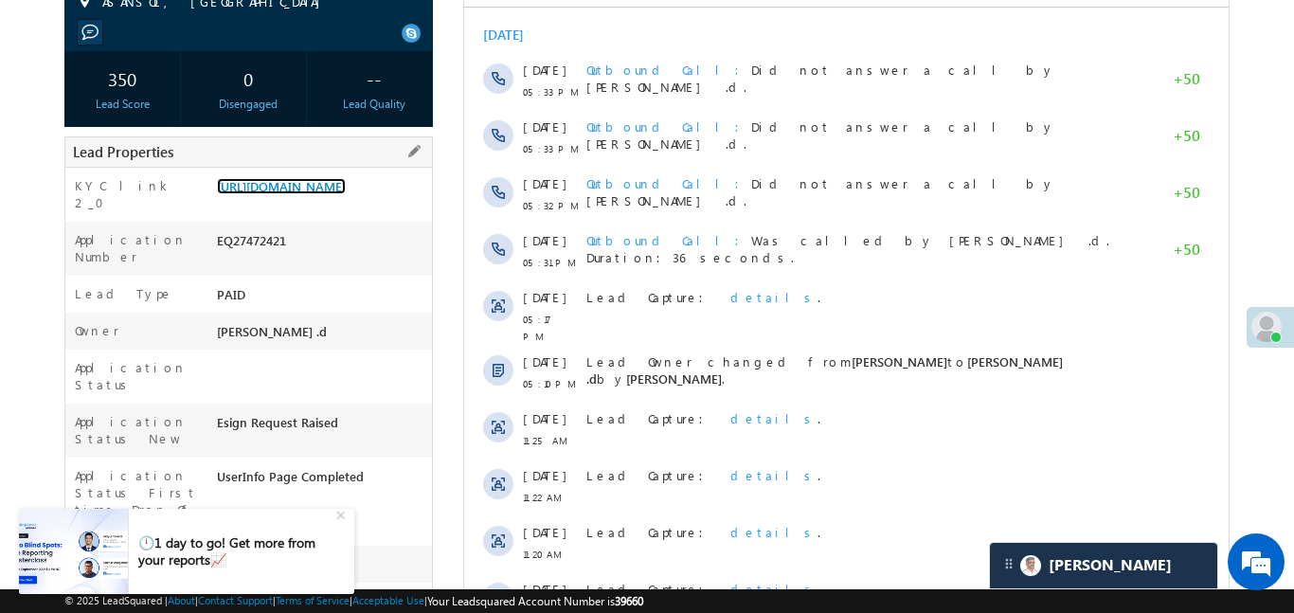
scroll to position [270, 0]
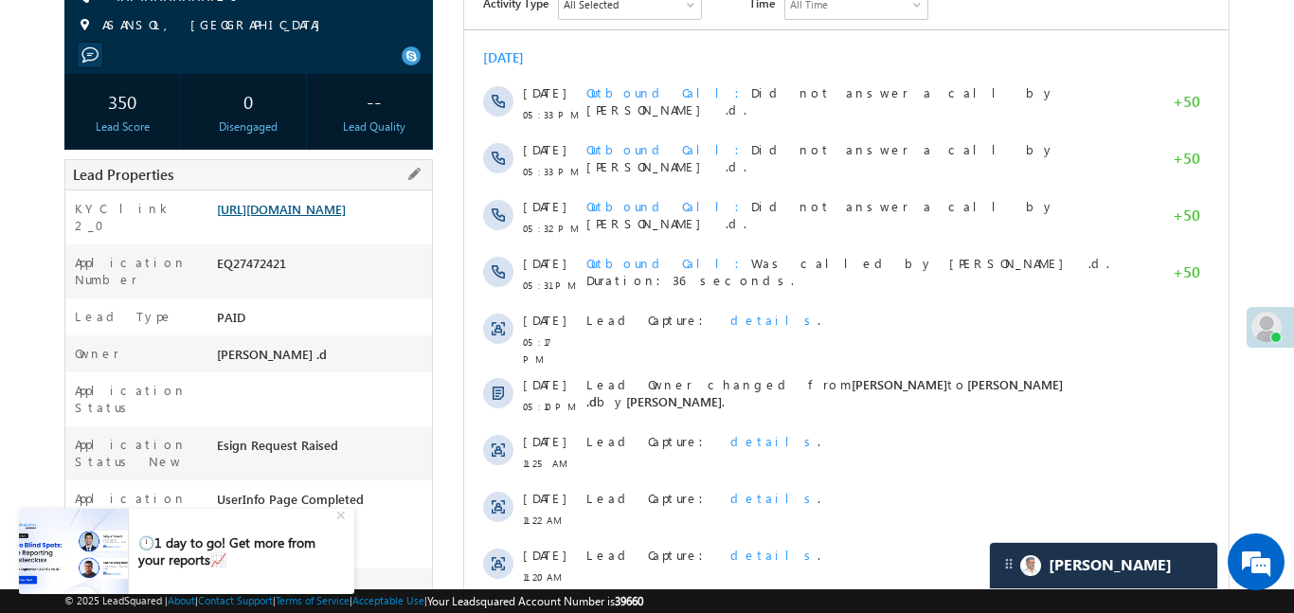
click at [327, 217] on link "[URL][DOMAIN_NAME]" at bounding box center [281, 209] width 129 height 16
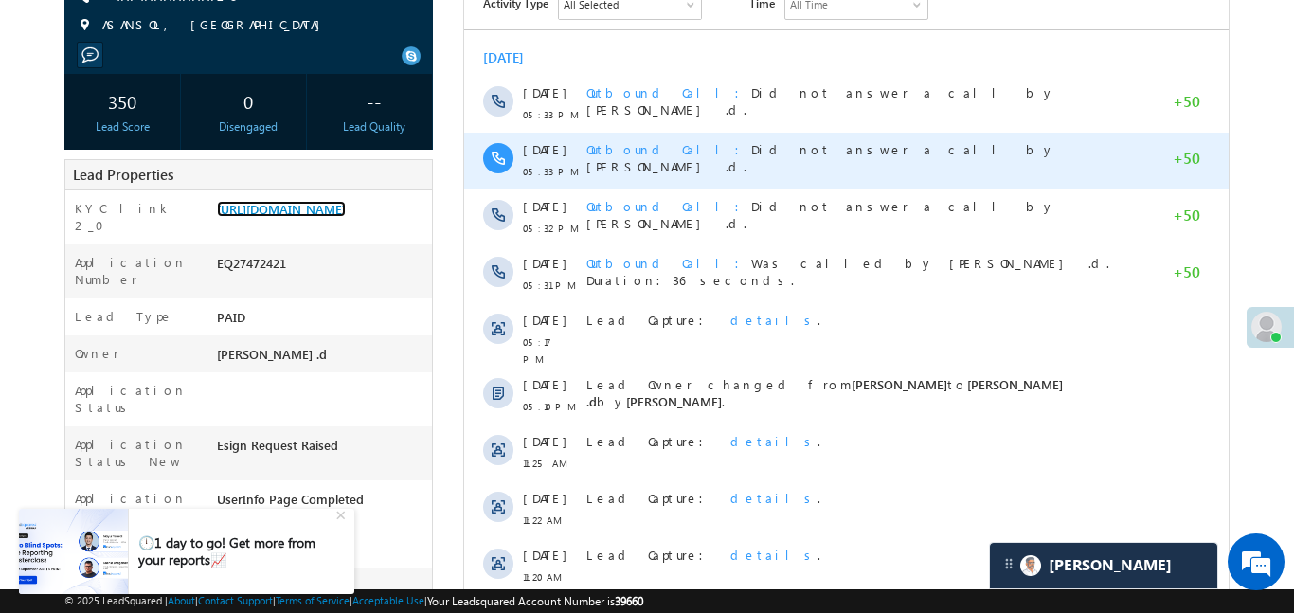
scroll to position [0, 0]
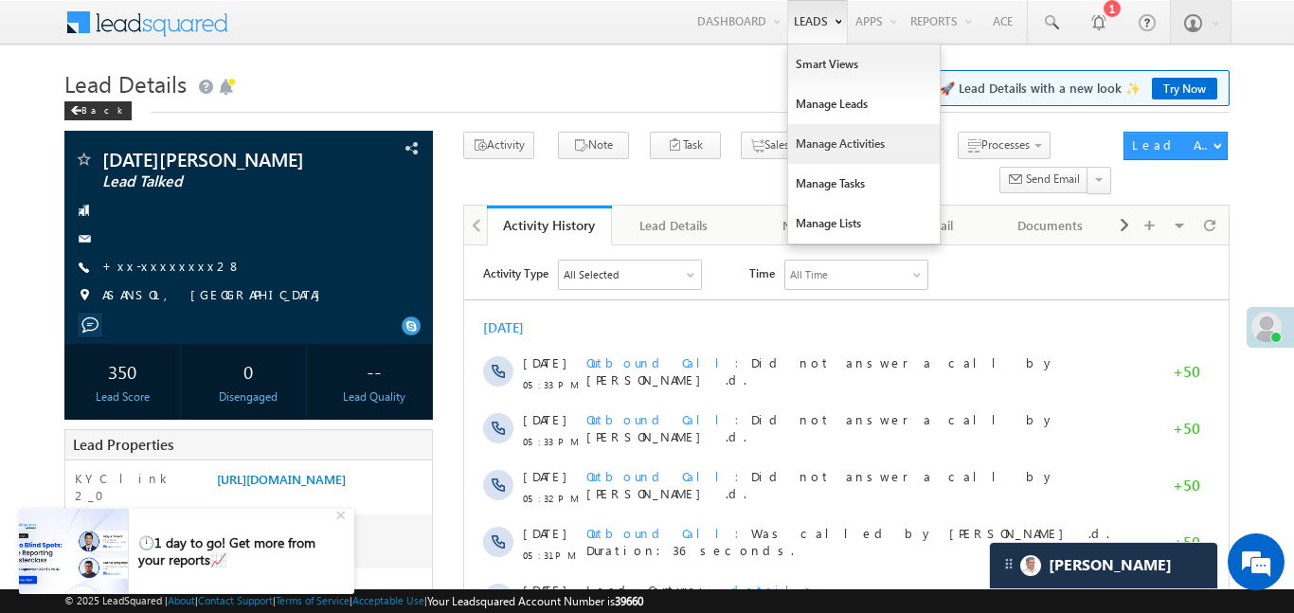
click at [802, 136] on link "Manage Activities" at bounding box center [864, 144] width 152 height 40
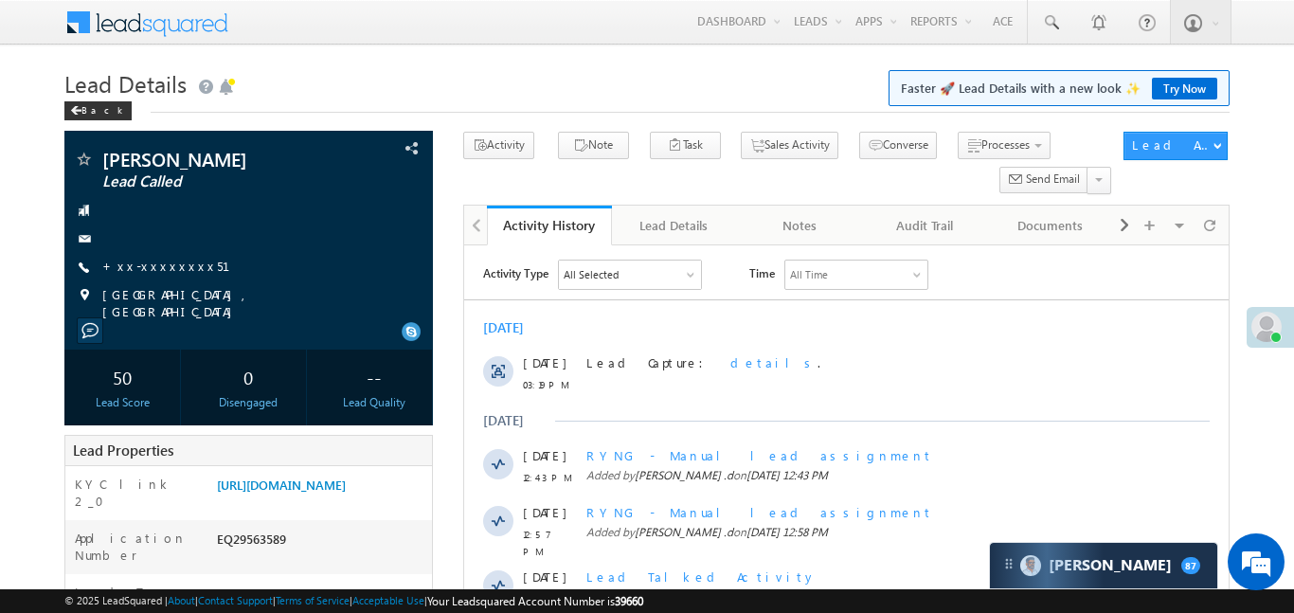
click at [0, 0] on link "Manage Leads" at bounding box center [0, 0] width 0 height 0
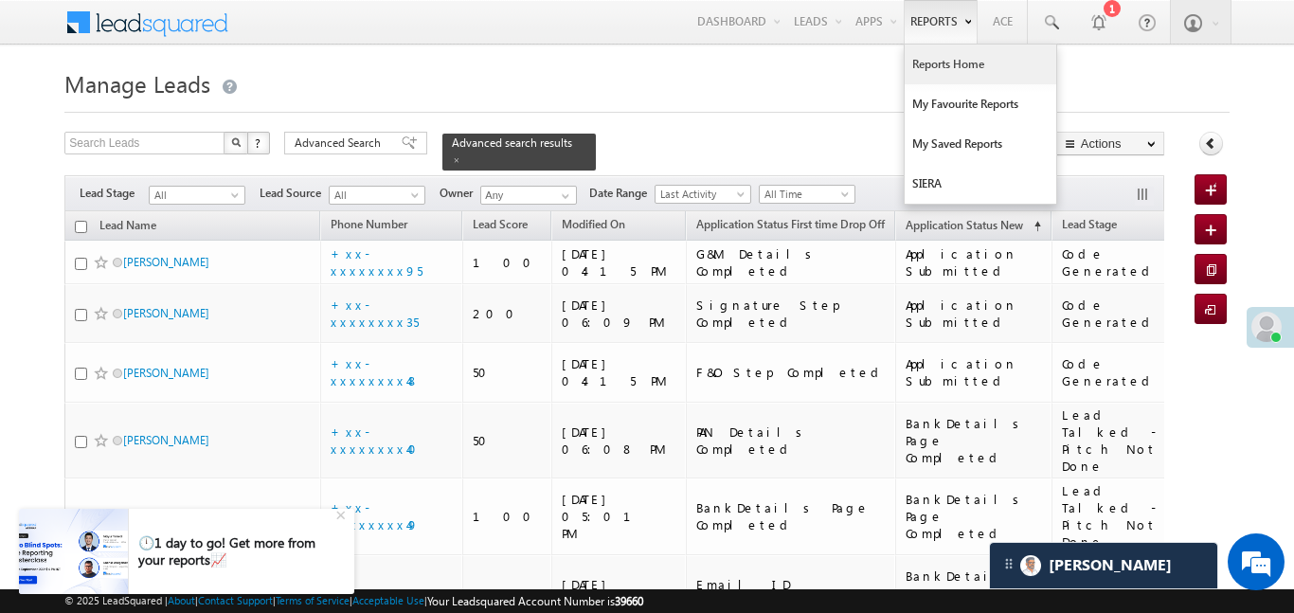
click at [962, 57] on link "Reports Home" at bounding box center [981, 65] width 152 height 40
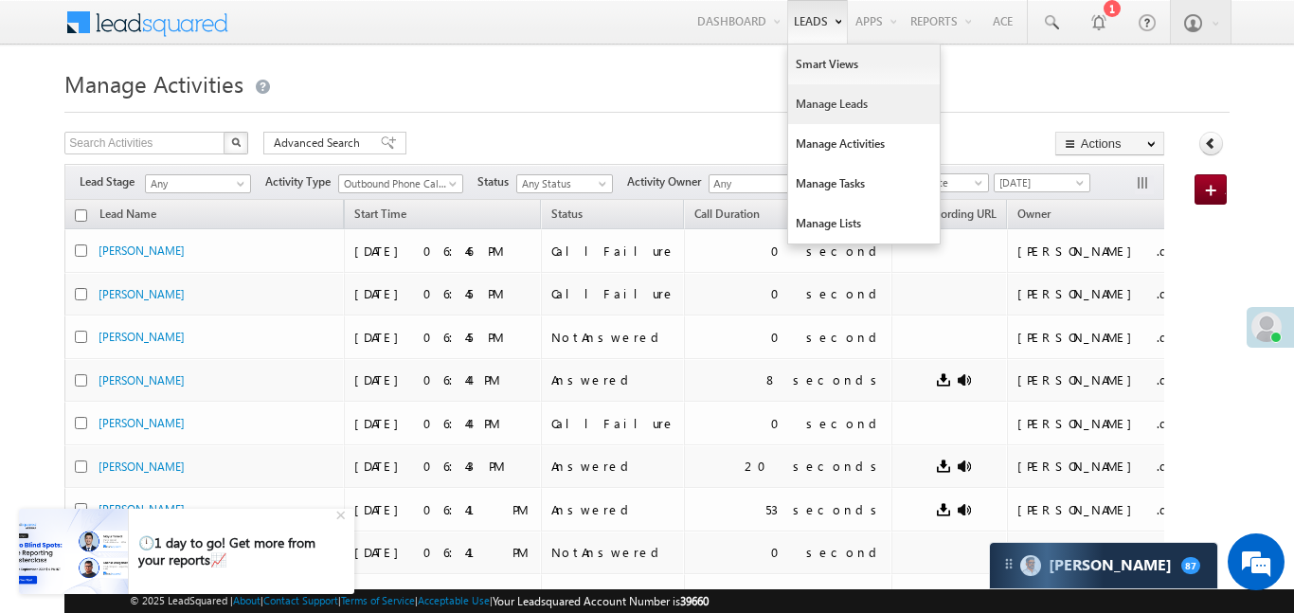
click at [819, 105] on link "Manage Leads" at bounding box center [864, 104] width 152 height 40
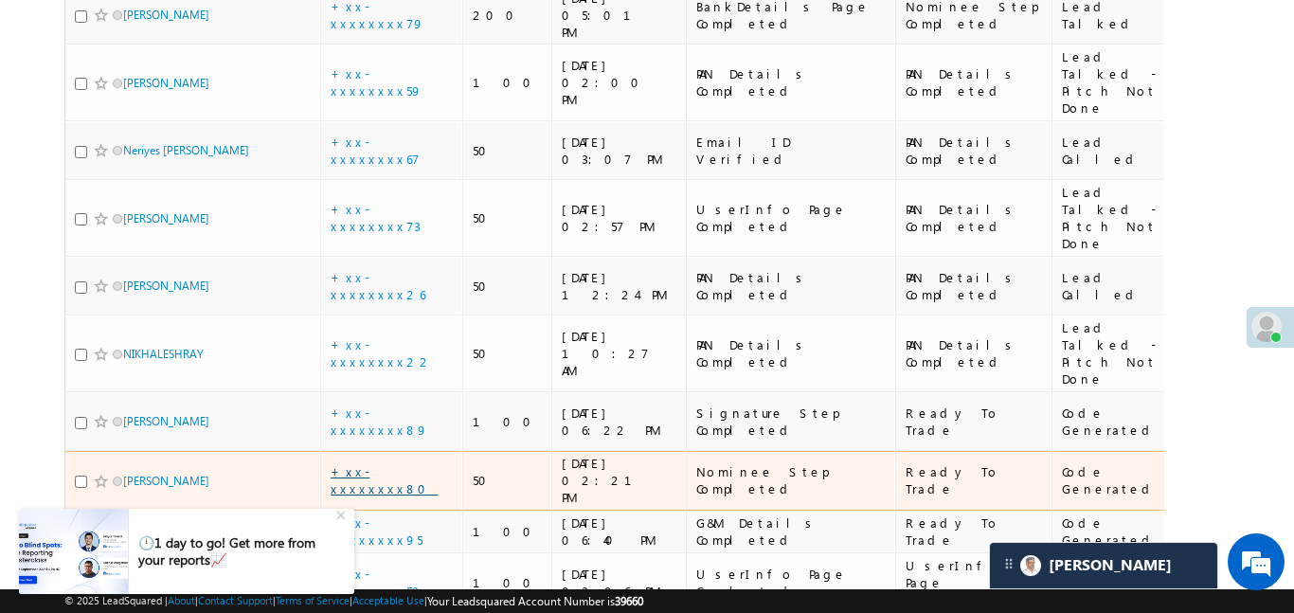
scroll to position [1510, 0]
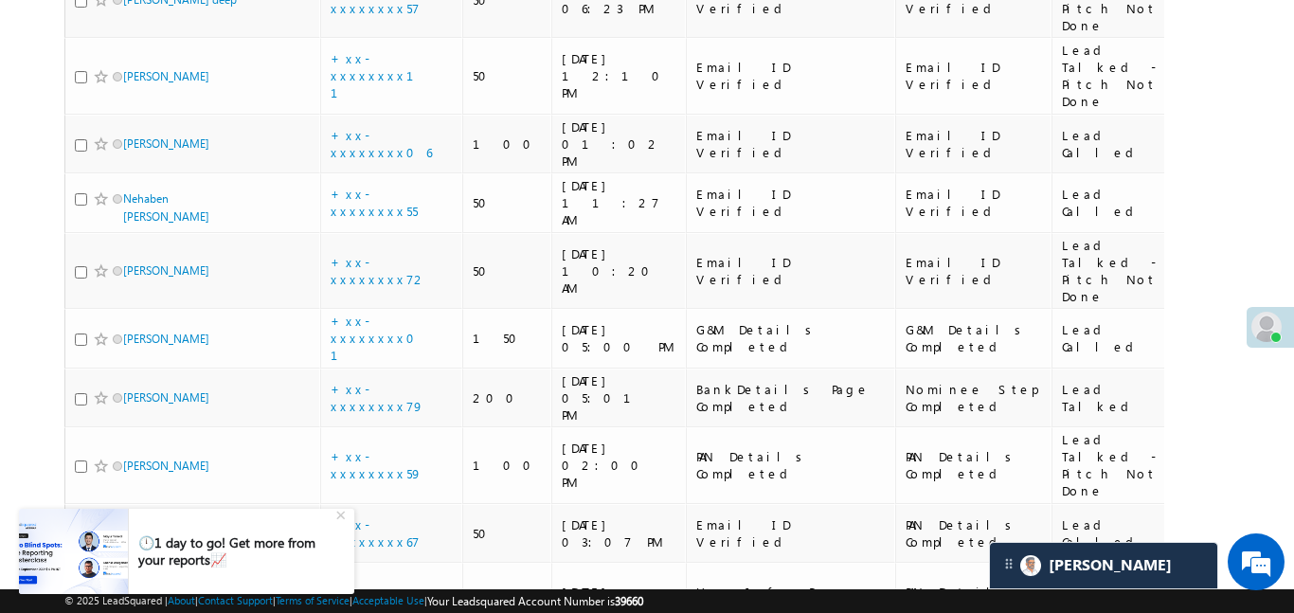
scroll to position [910, 0]
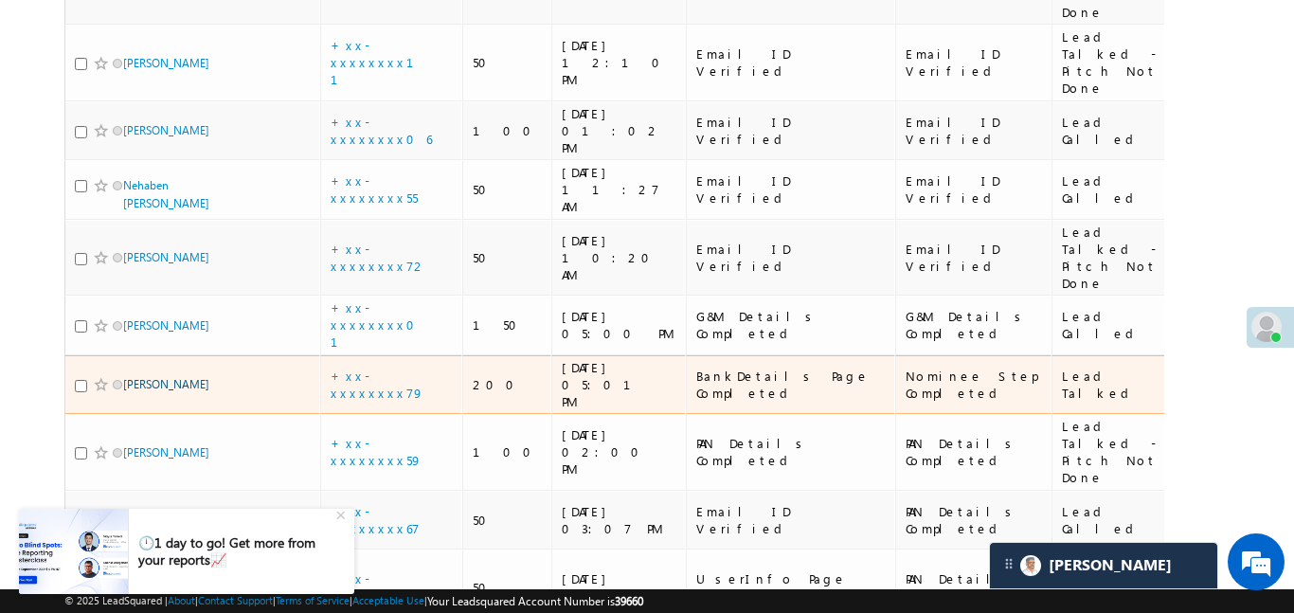
click at [1269, 131] on body "Menu Aakansha .d Aakan sha.D @ange lbrok ing.c om" at bounding box center [647, 274] width 1294 height 2369
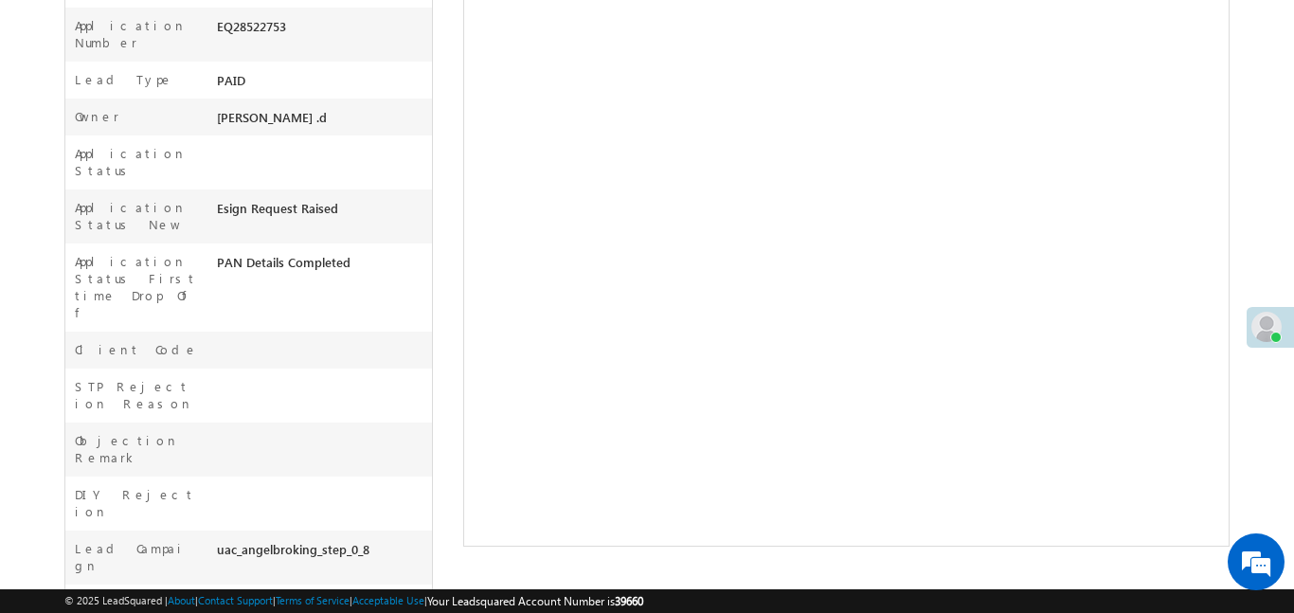
scroll to position [513, 0]
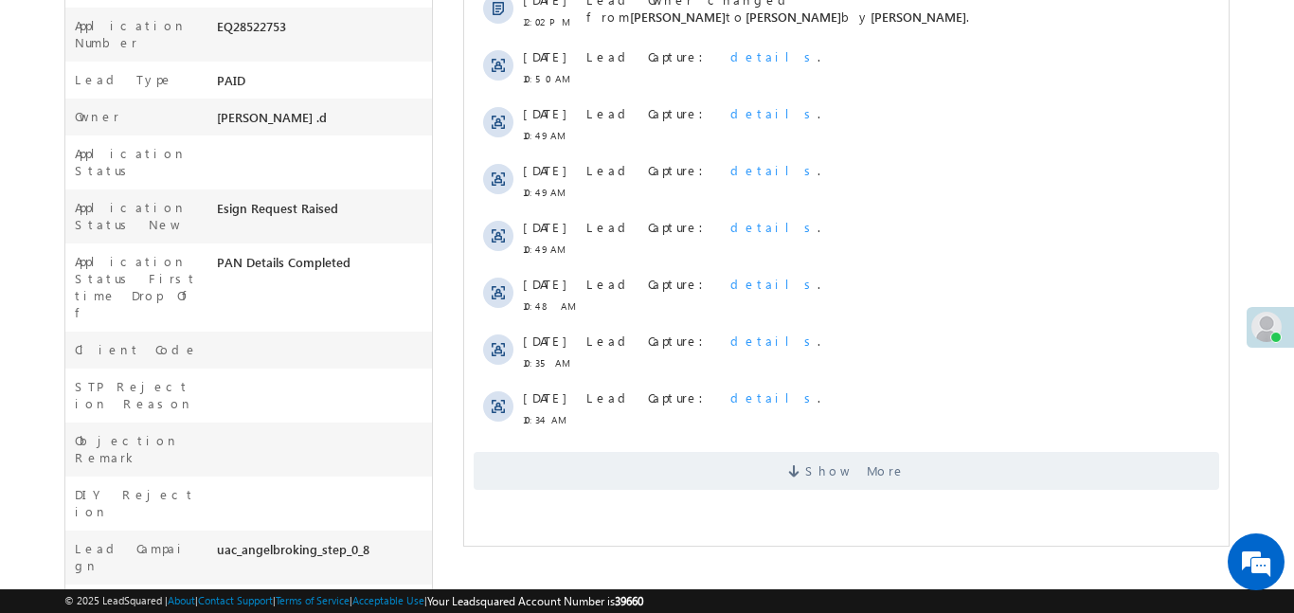
click at [772, 475] on span "Show More" at bounding box center [846, 471] width 746 height 38
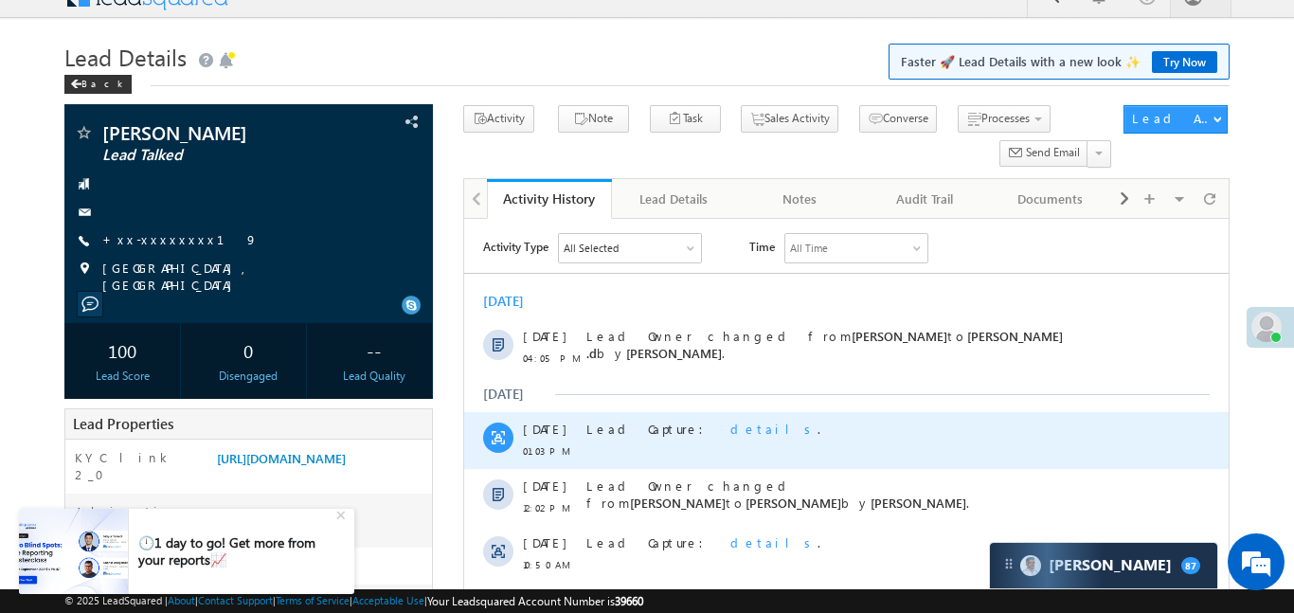
scroll to position [6, 0]
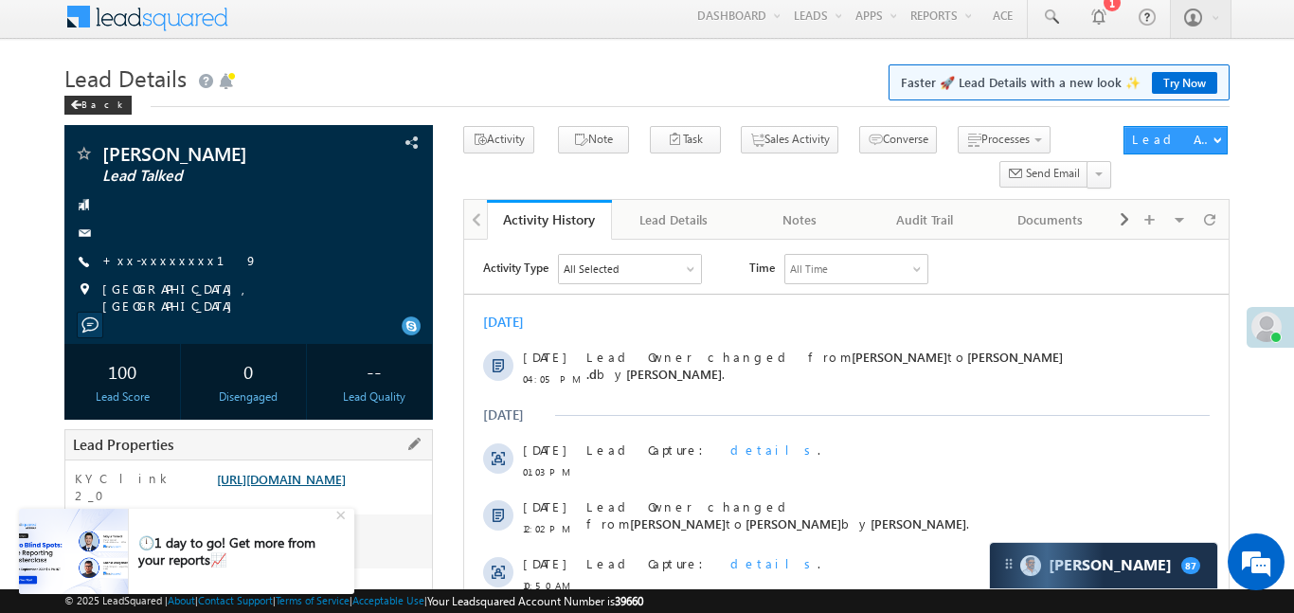
click at [346, 487] on link "[URL][DOMAIN_NAME]" at bounding box center [281, 479] width 129 height 16
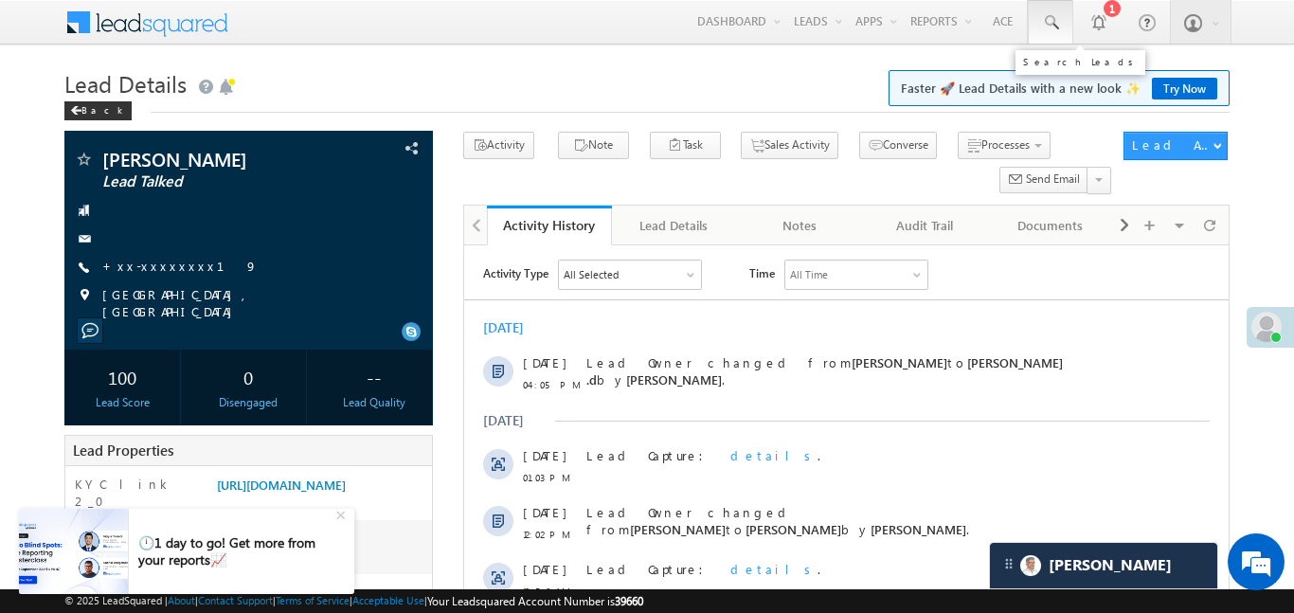
click at [1053, 19] on span at bounding box center [1050, 22] width 19 height 19
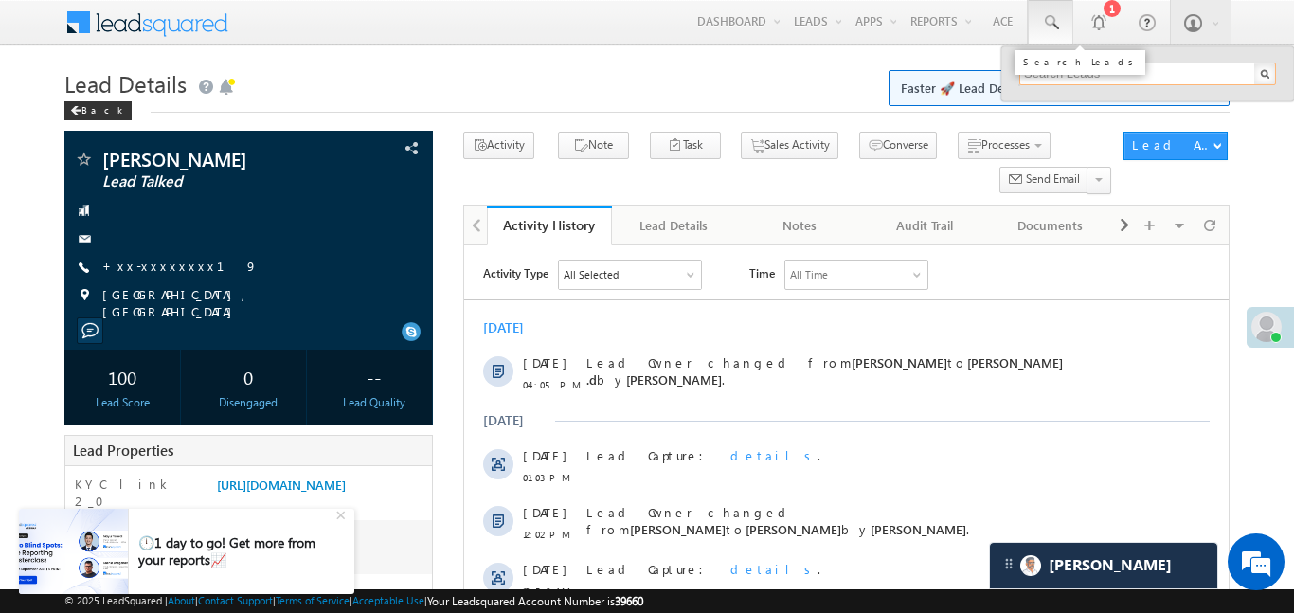
paste input "EQ29643753"
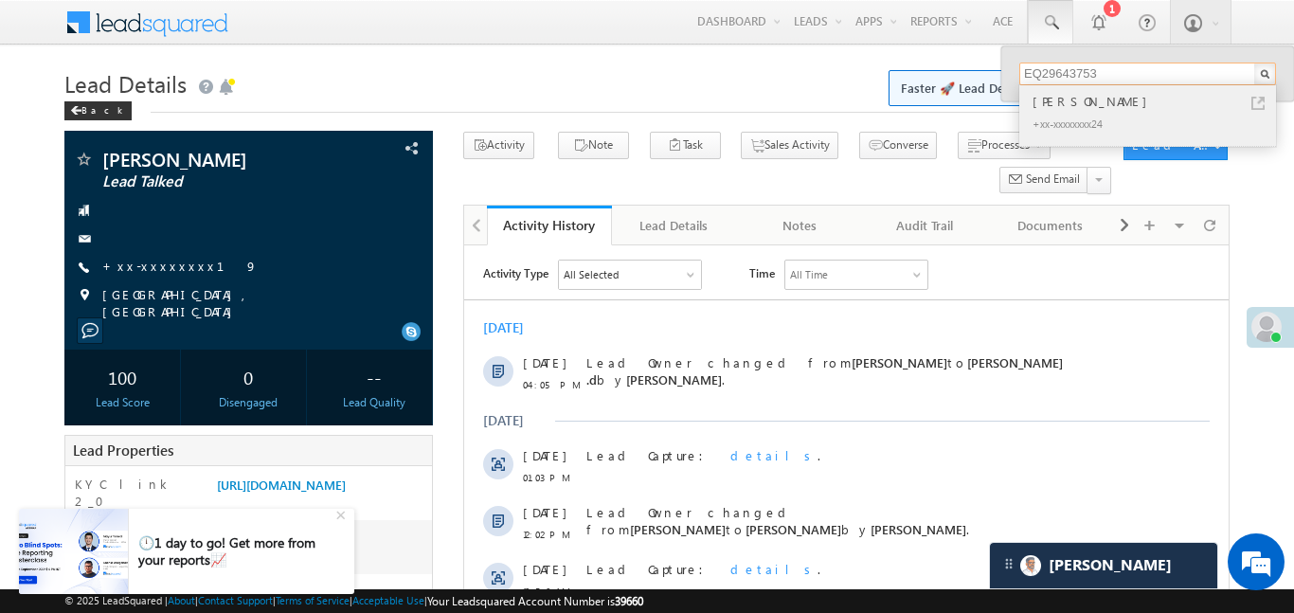
type input "EQ29643753"
click at [1078, 101] on div "[PERSON_NAME]" at bounding box center [1156, 101] width 254 height 21
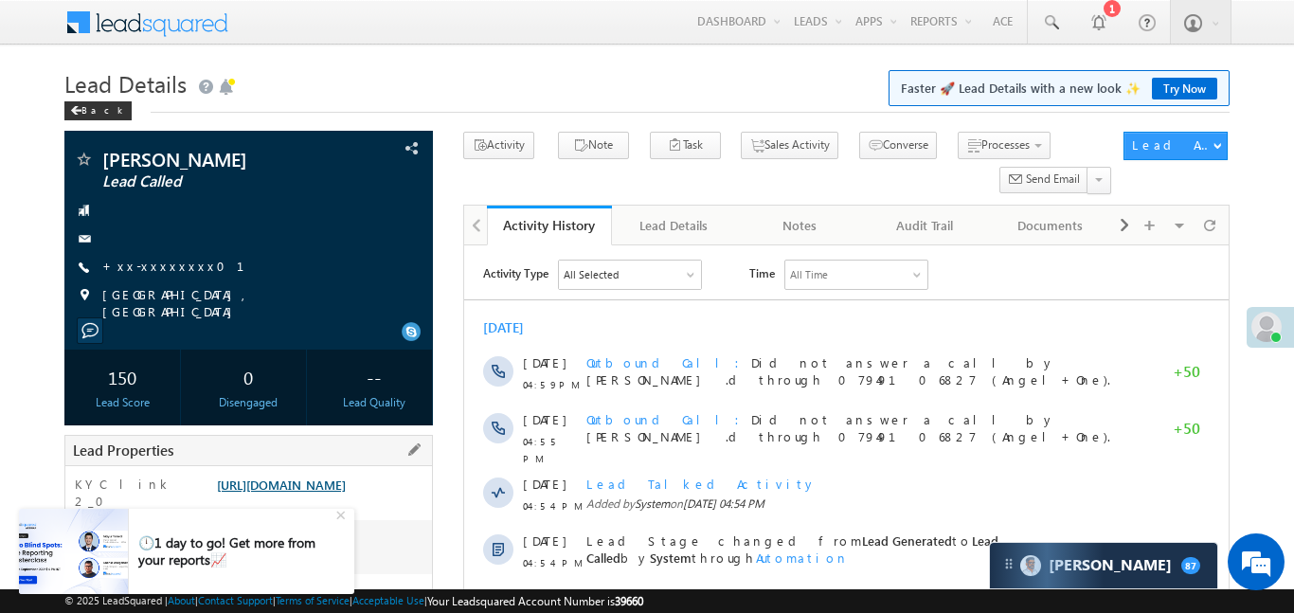
click at [346, 491] on link "[URL][DOMAIN_NAME]" at bounding box center [281, 485] width 129 height 16
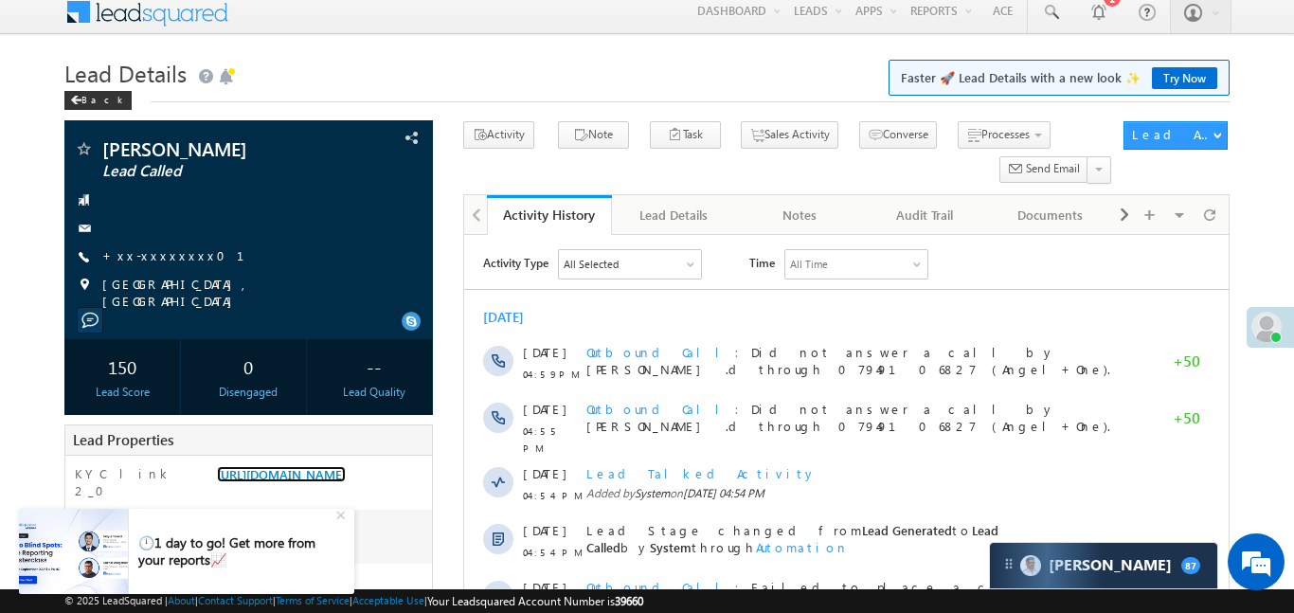
scroll to position [29, 0]
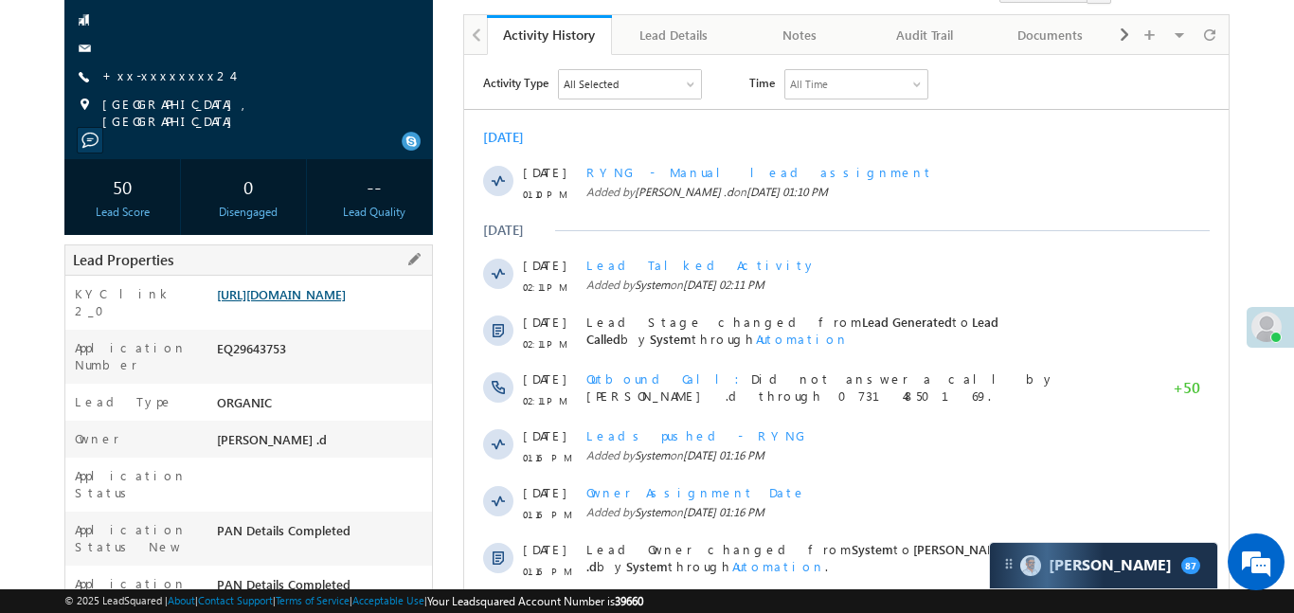
click at [323, 287] on link "[URL][DOMAIN_NAME]" at bounding box center [281, 294] width 129 height 16
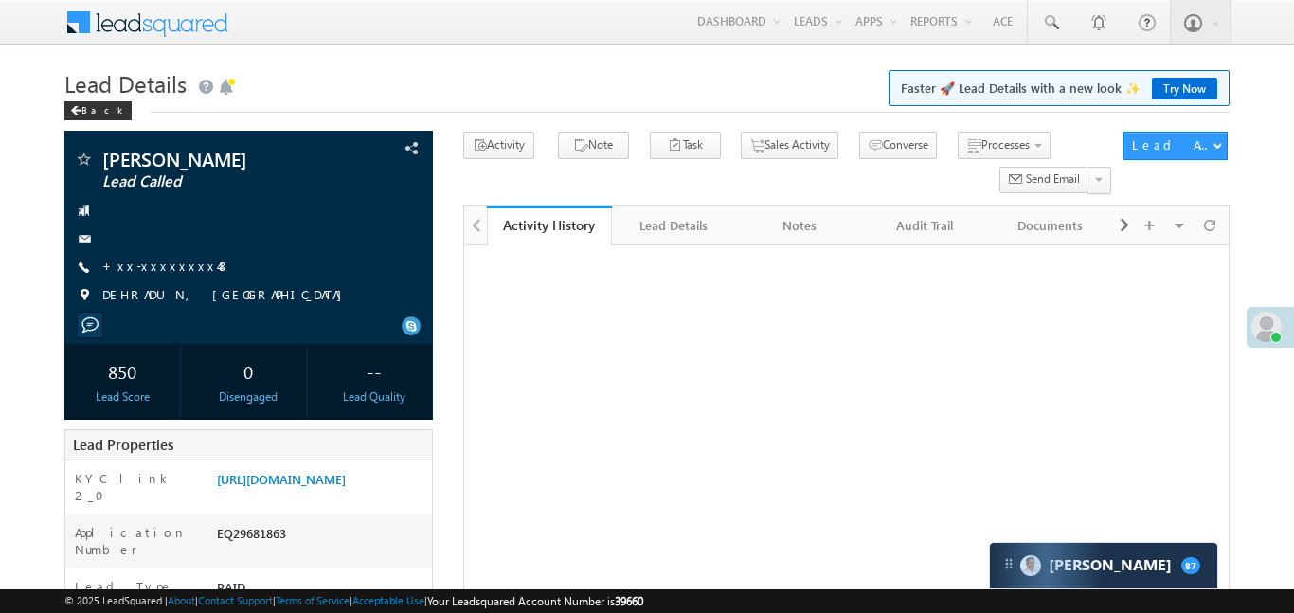
click at [173, 270] on link "+xx-xxxxxxxx48" at bounding box center [166, 266] width 128 height 16
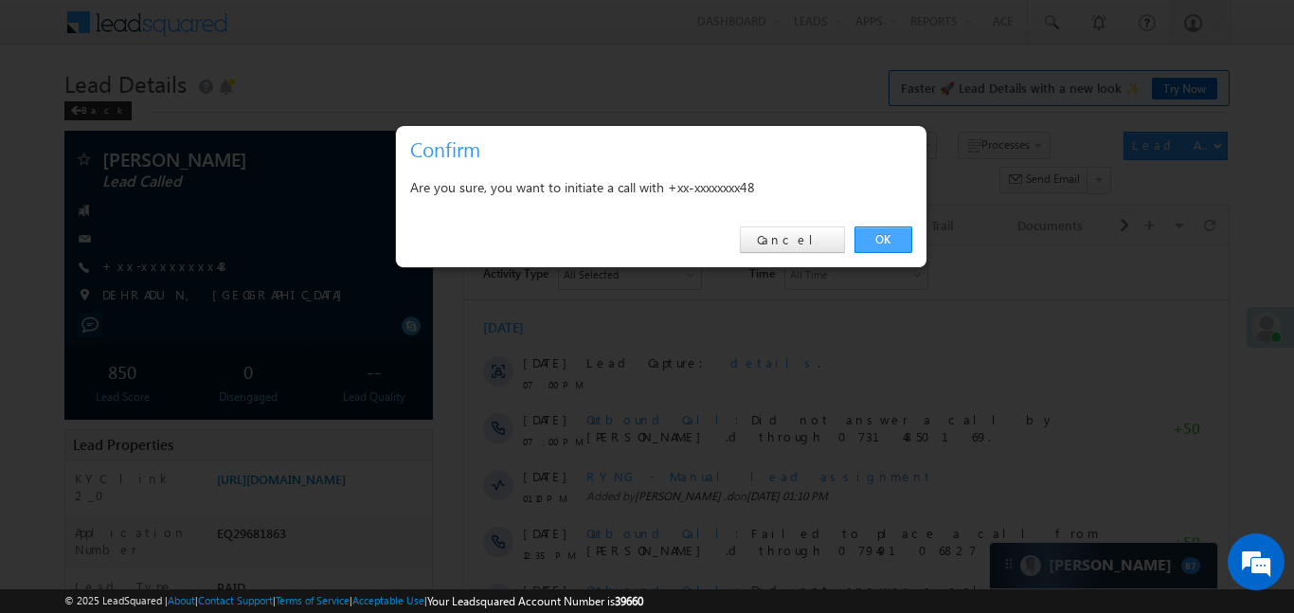
click at [878, 235] on link "OK" at bounding box center [884, 239] width 58 height 27
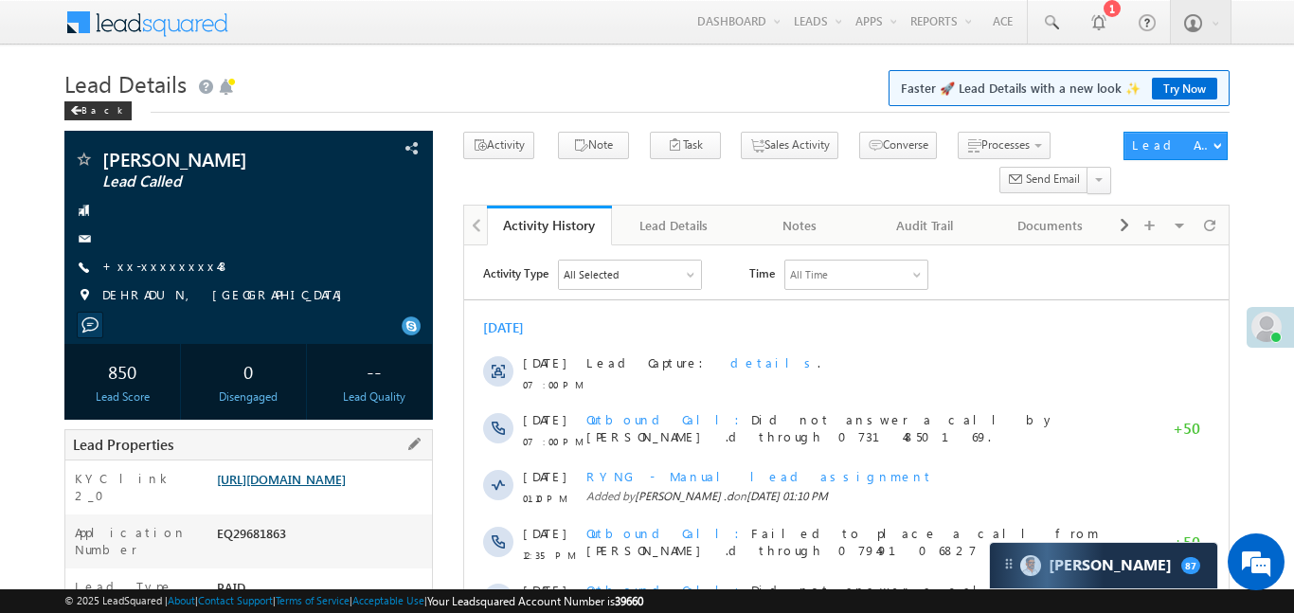
click at [346, 487] on link "[URL][DOMAIN_NAME]" at bounding box center [281, 479] width 129 height 16
